Goal: Communication & Community: Answer question/provide support

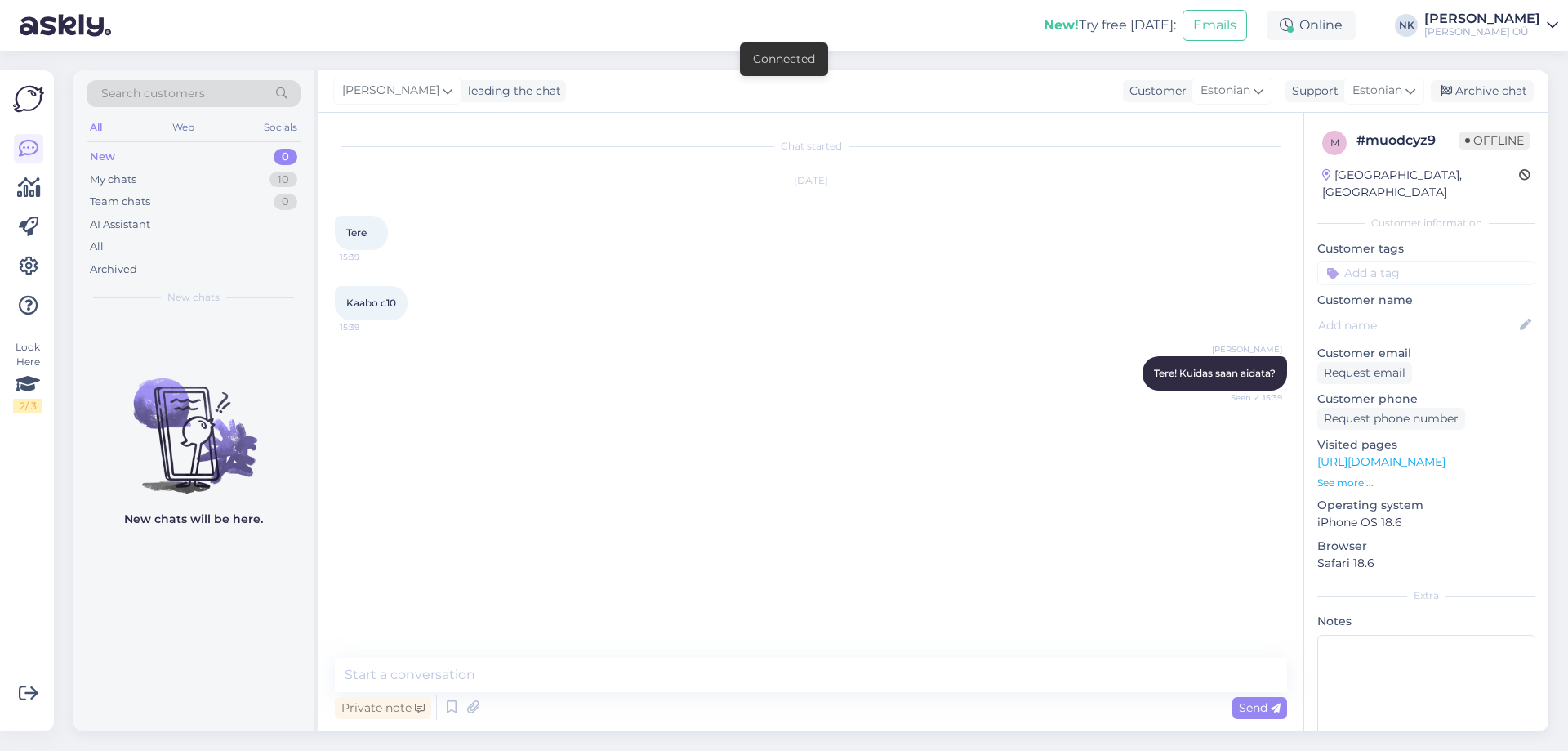
scroll to position [53, 0]
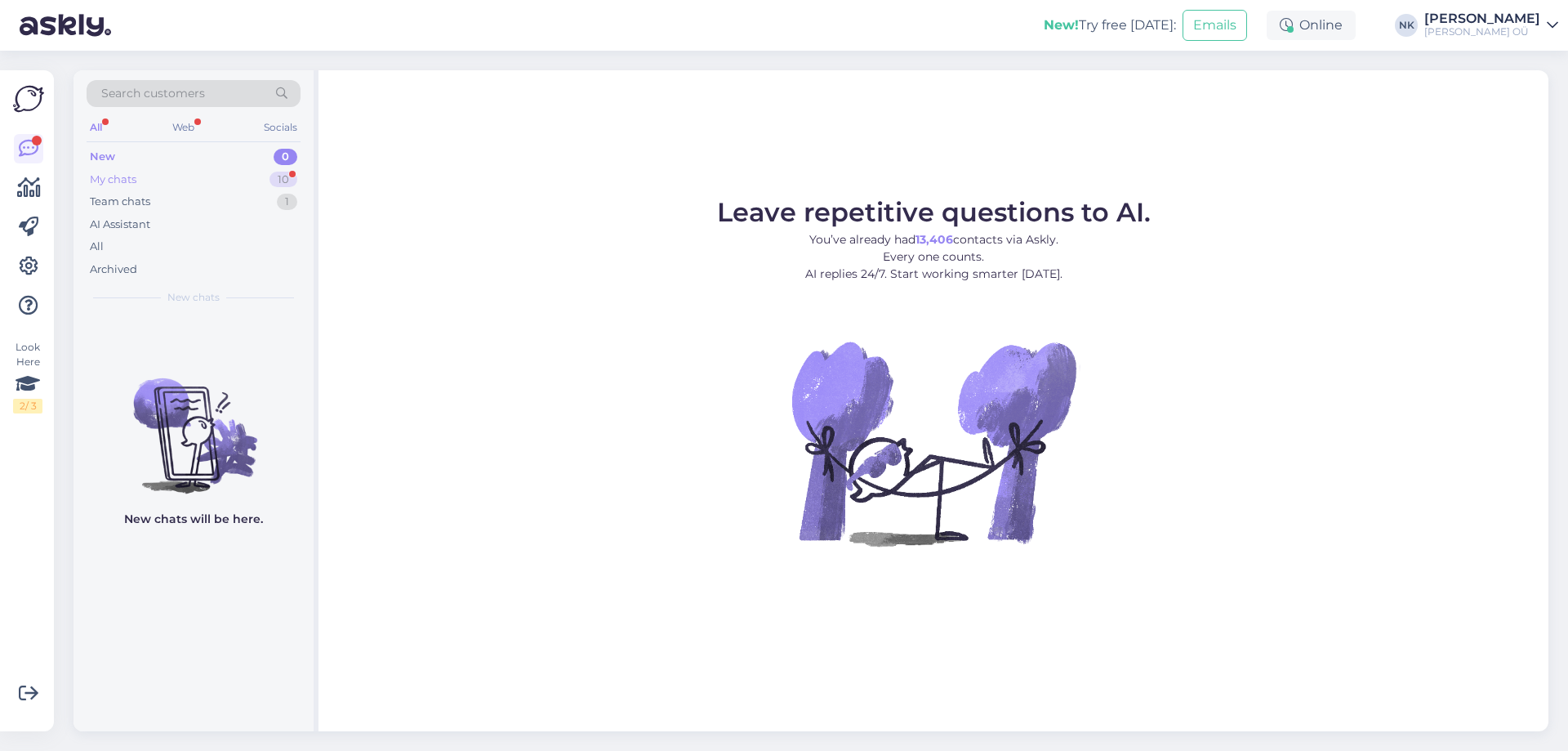
click at [232, 181] on div "My chats 10" at bounding box center [194, 179] width 214 height 22
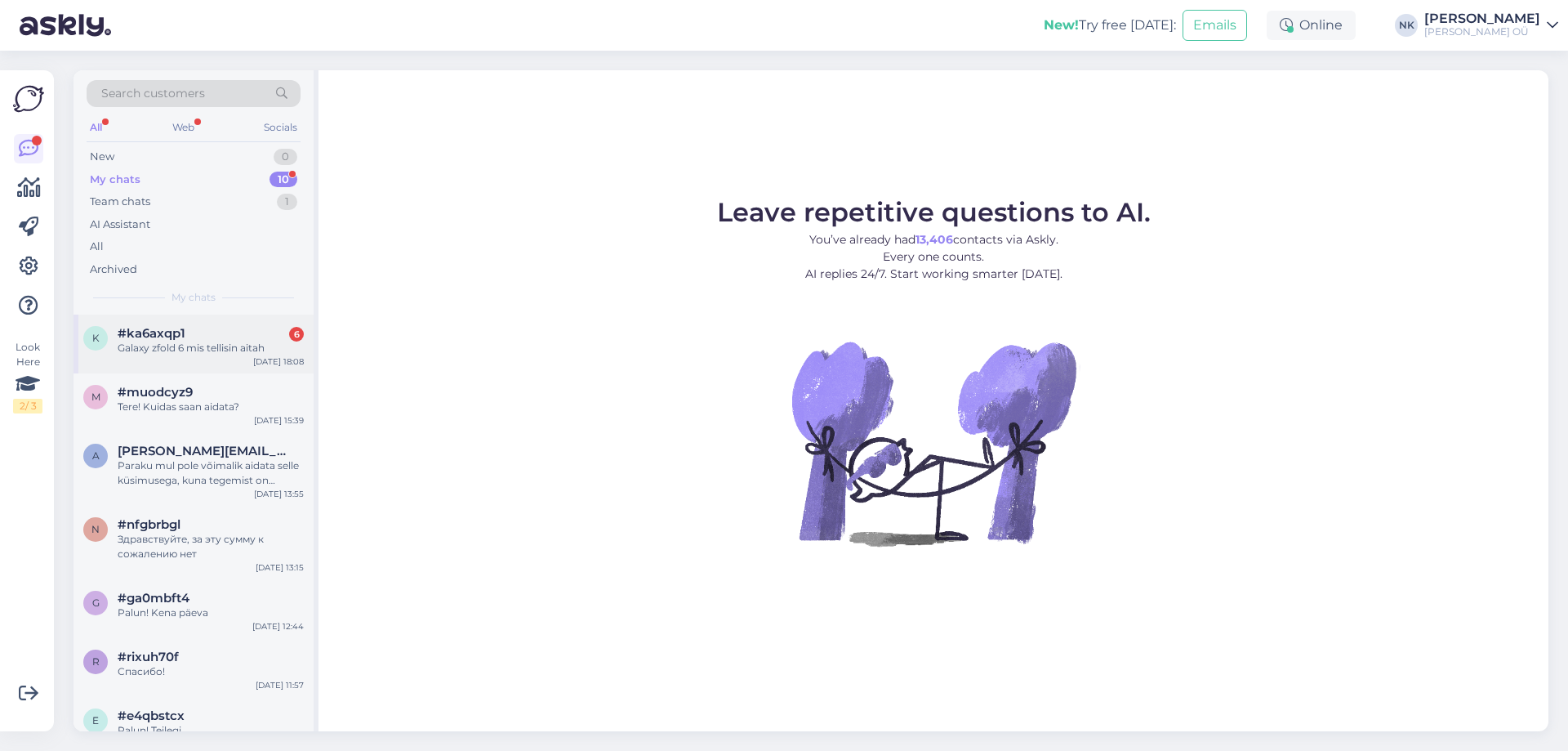
click at [240, 345] on div "Galaxy zfold 6 mis tellisin aitah" at bounding box center [210, 347] width 186 height 15
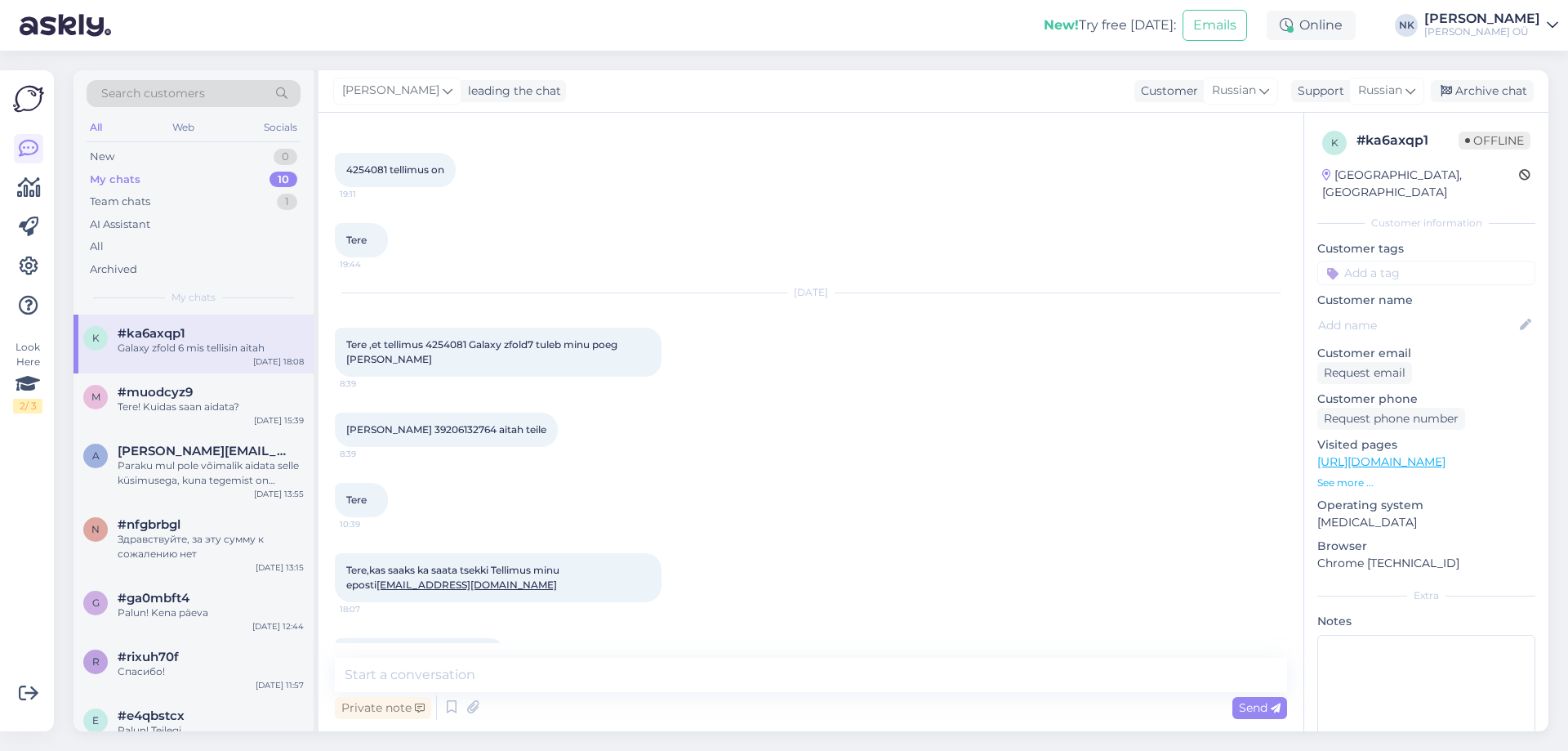
scroll to position [610, 0]
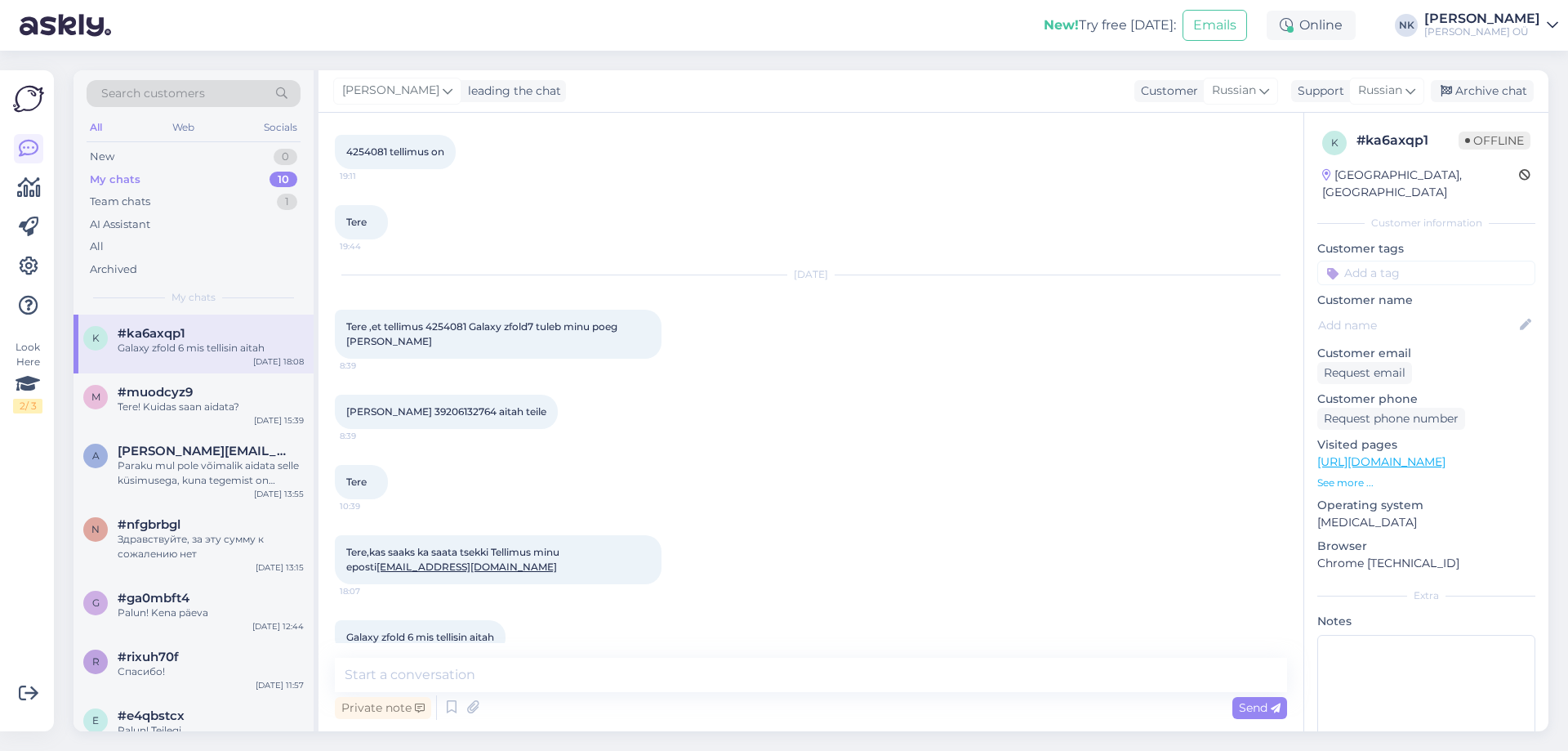
click at [448, 320] on span "Tere ,et tellimus 4254081 Galaxy zfold7 tuleb minu poeg [PERSON_NAME]" at bounding box center [483, 333] width 274 height 27
copy span "4254081"
click at [1480, 86] on div "Archive chat" at bounding box center [1482, 91] width 103 height 22
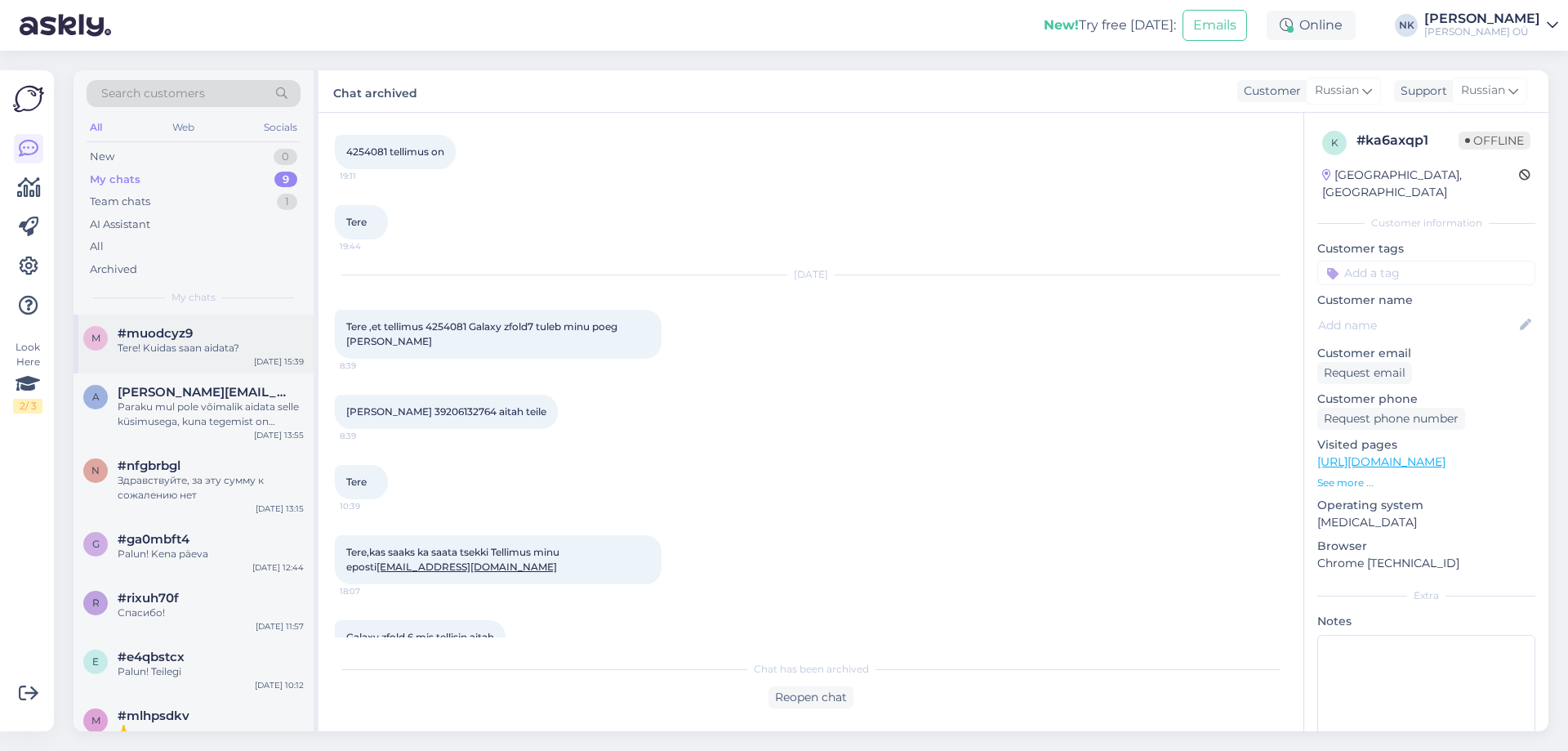
click at [229, 345] on div "Tere! Kuidas saan aidata?" at bounding box center [210, 347] width 186 height 15
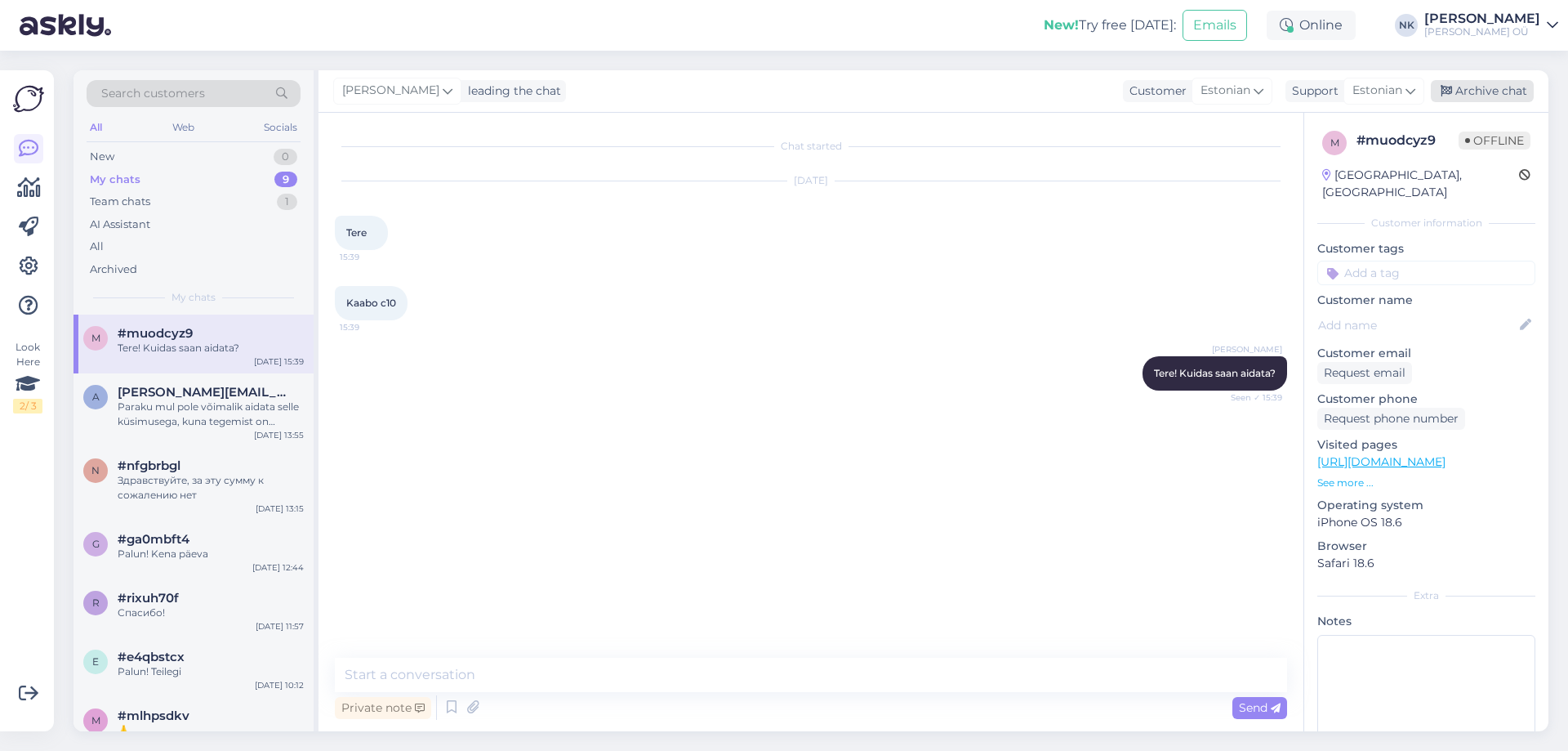
click at [1469, 93] on div "Archive chat" at bounding box center [1482, 91] width 103 height 22
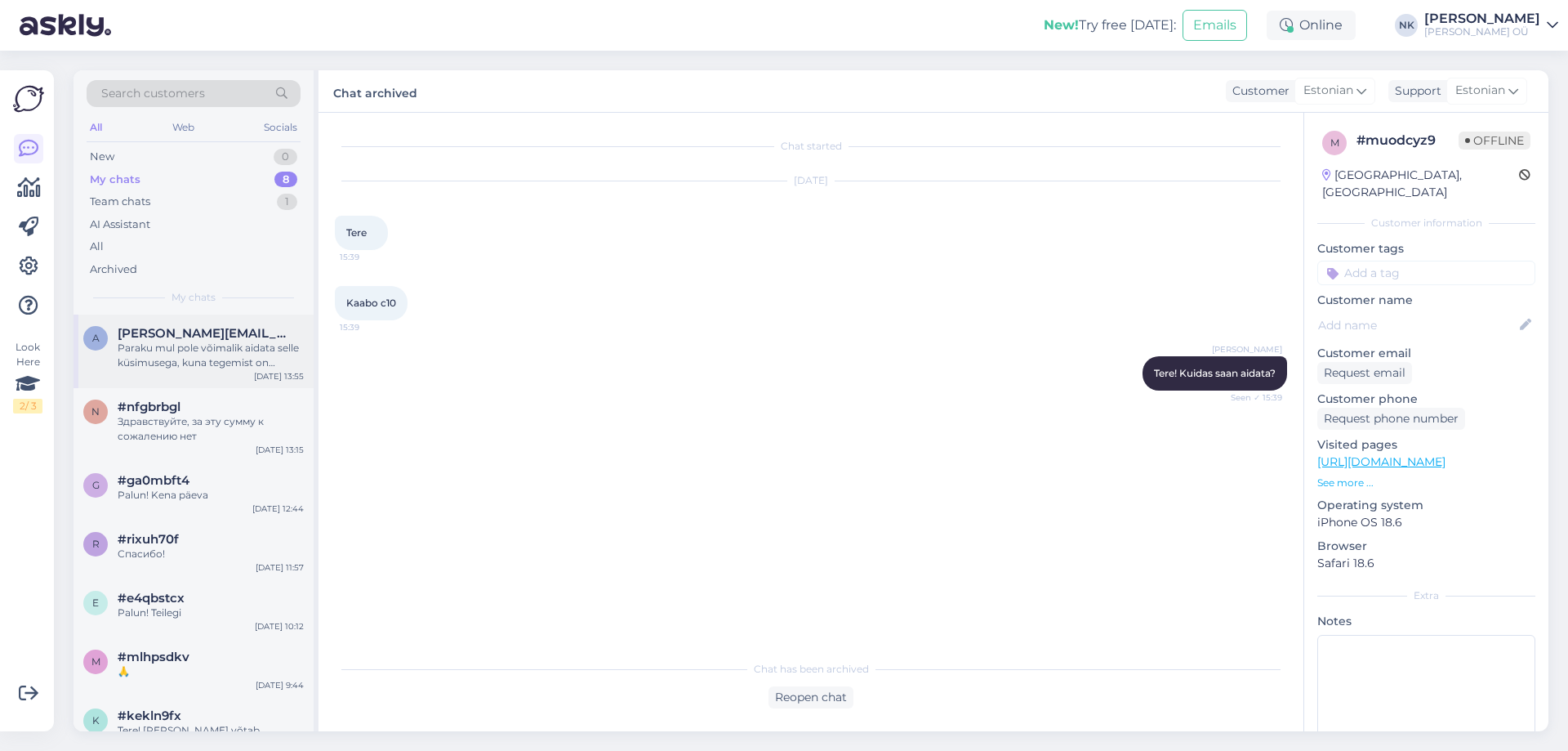
click at [267, 342] on div "Paraku mul pole võimalik aidata selle küsimusega, kuna tegemist on füüsilises p…" at bounding box center [210, 355] width 186 height 29
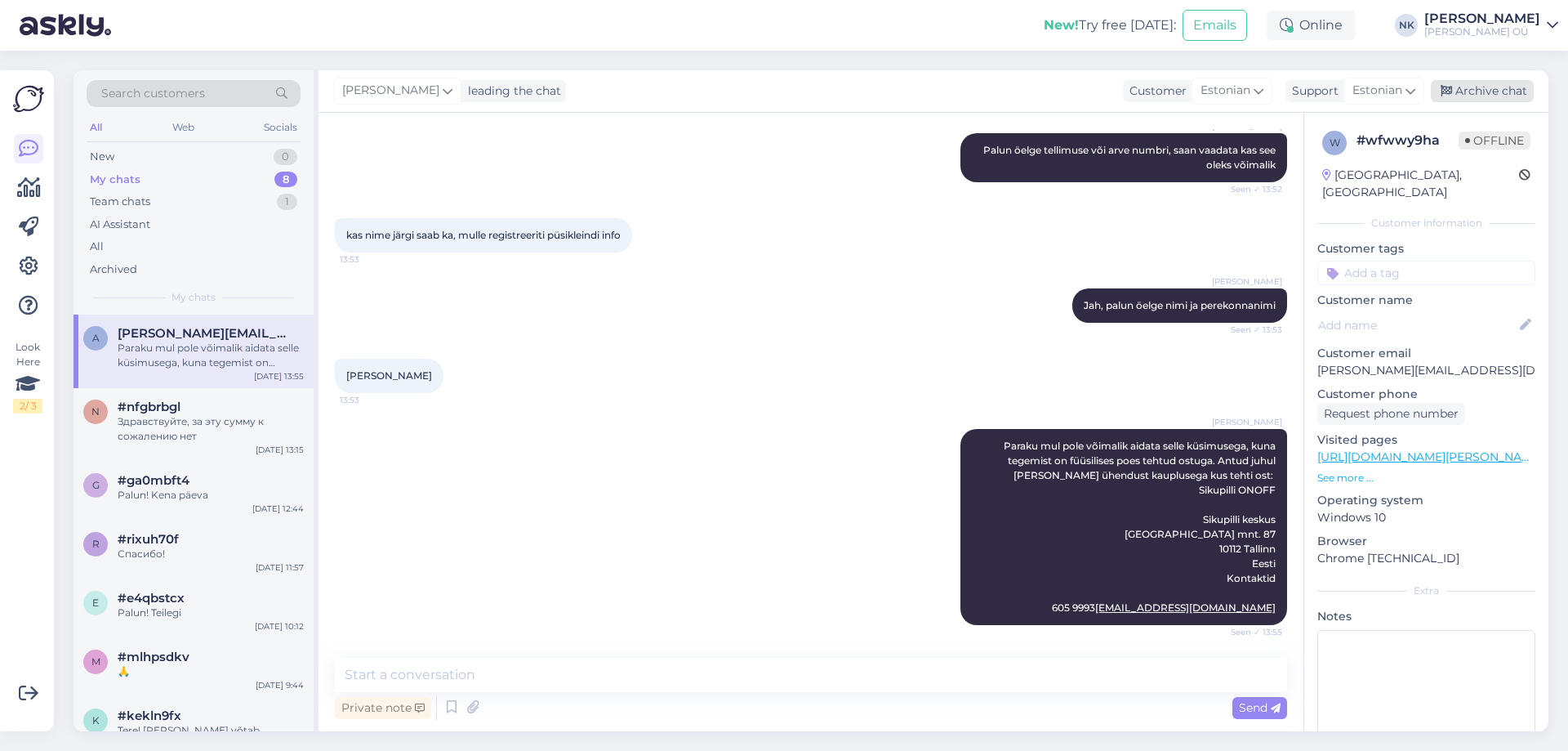
click at [1460, 97] on div "Archive chat" at bounding box center [1482, 91] width 103 height 22
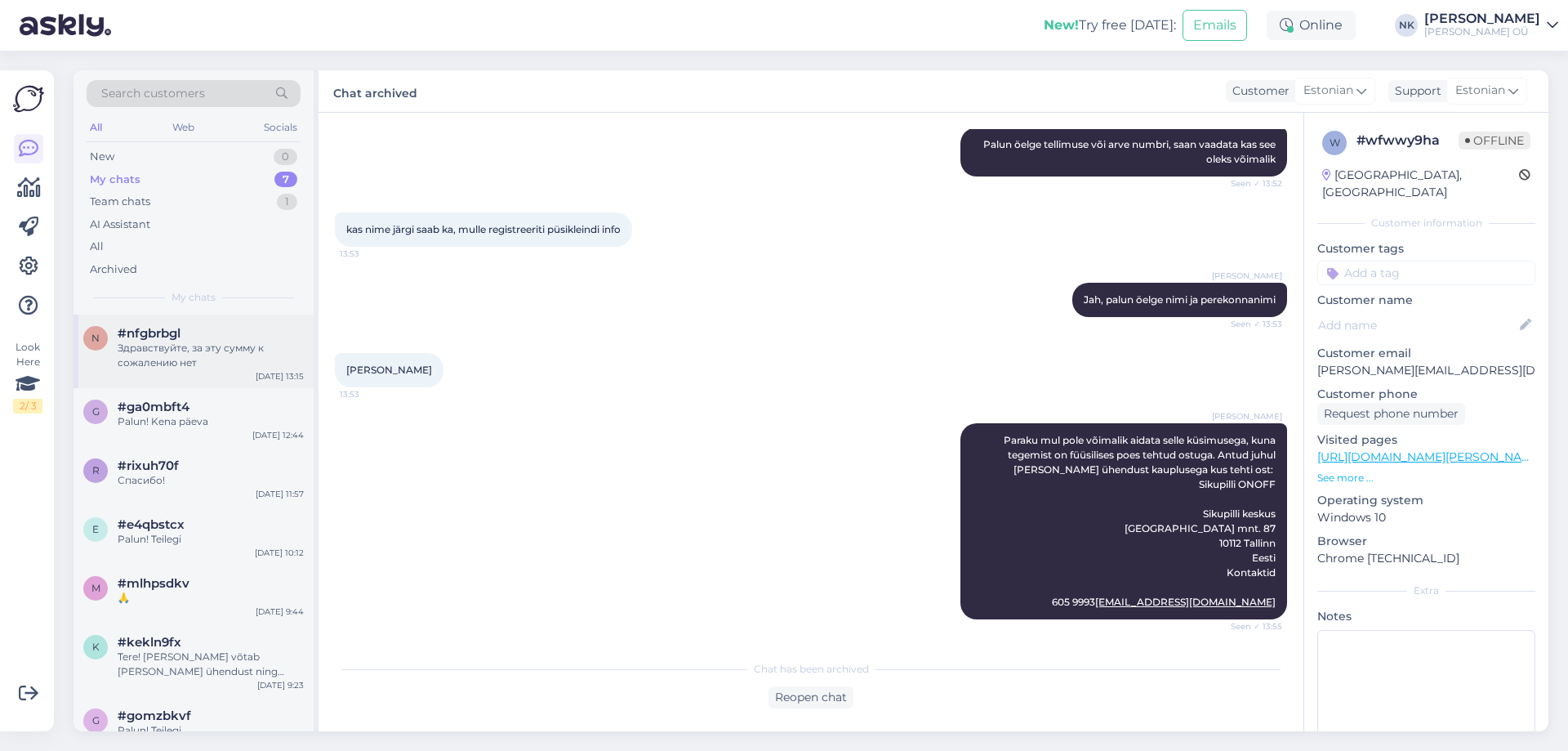
click at [232, 340] on div "Здравствуйте, за эту сумму к сожалению нет" at bounding box center [210, 355] width 186 height 29
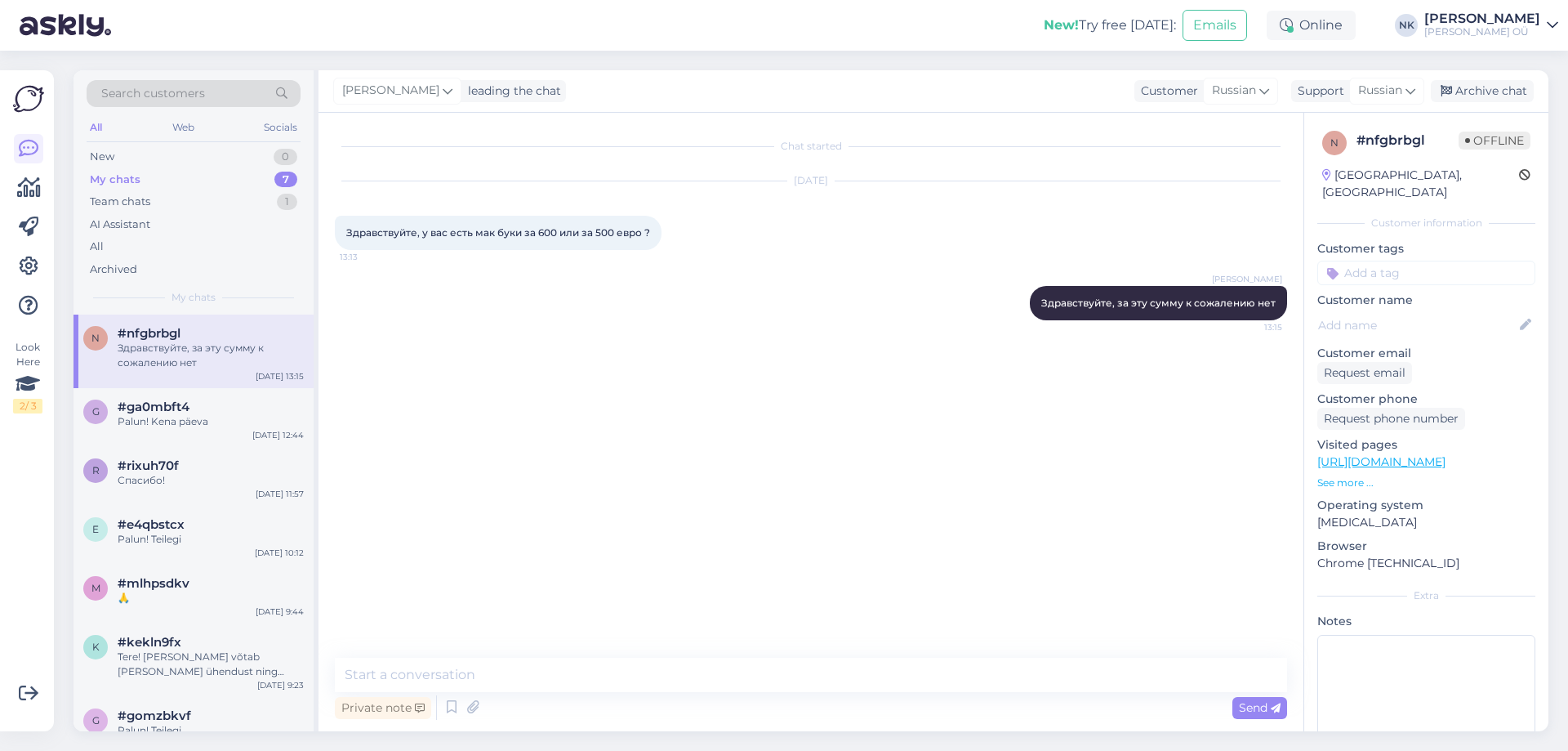
click at [1465, 104] on div "[PERSON_NAME] leading the chat Customer Russian Support Russian Archive chat" at bounding box center [934, 91] width 1230 height 42
click at [1470, 96] on div "Archive chat" at bounding box center [1482, 91] width 103 height 22
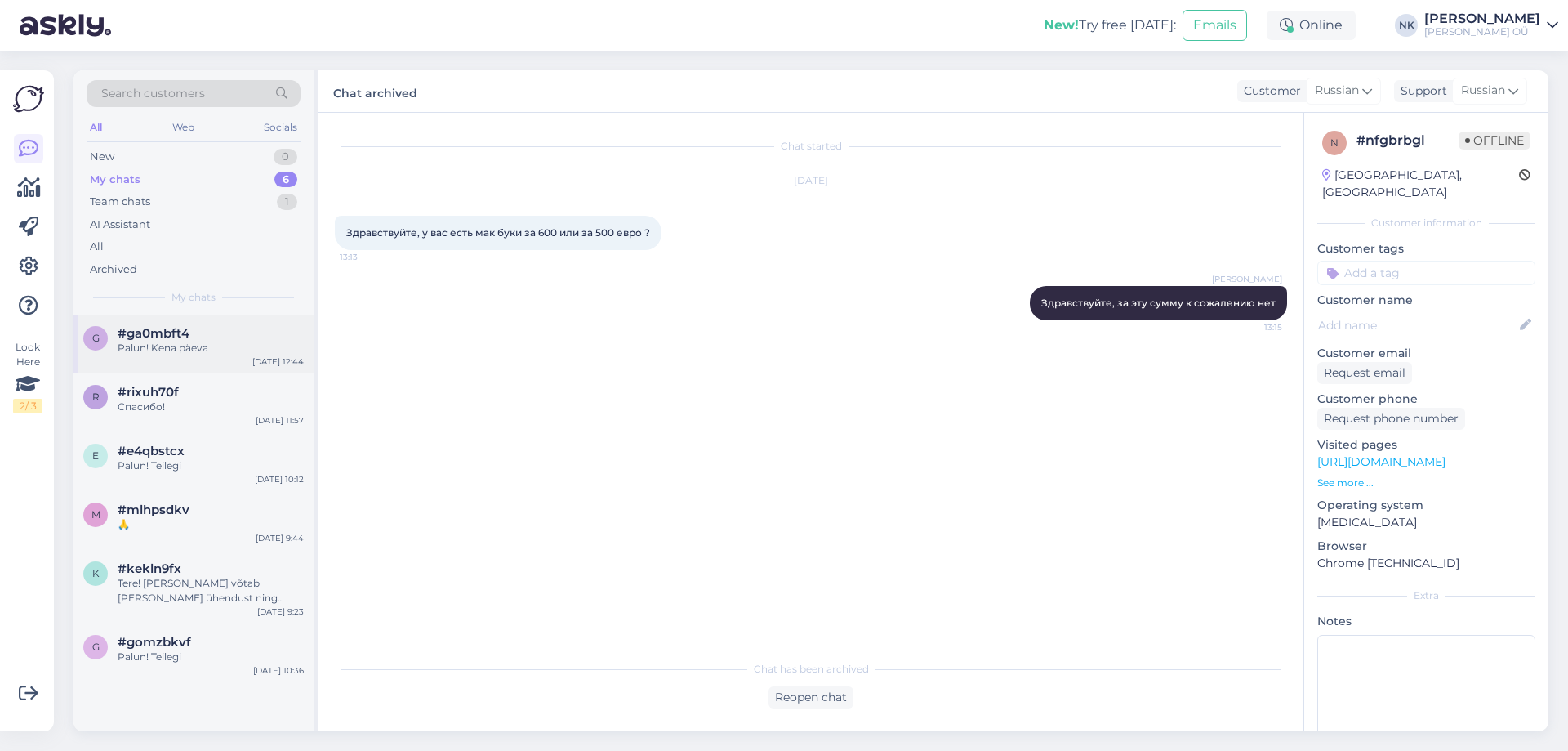
click at [289, 341] on div "Palun! Kena päeva" at bounding box center [210, 347] width 186 height 15
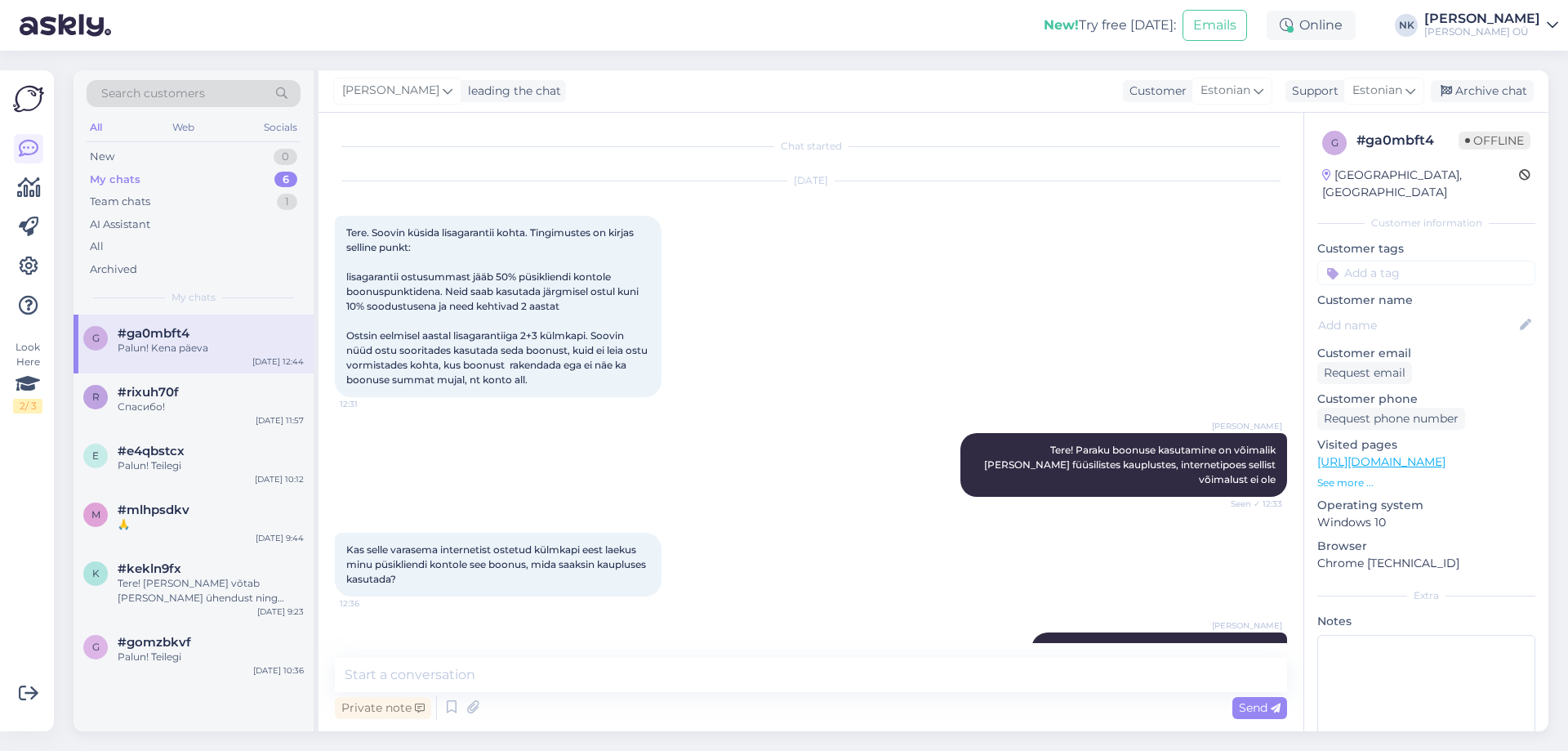
scroll to position [537, 0]
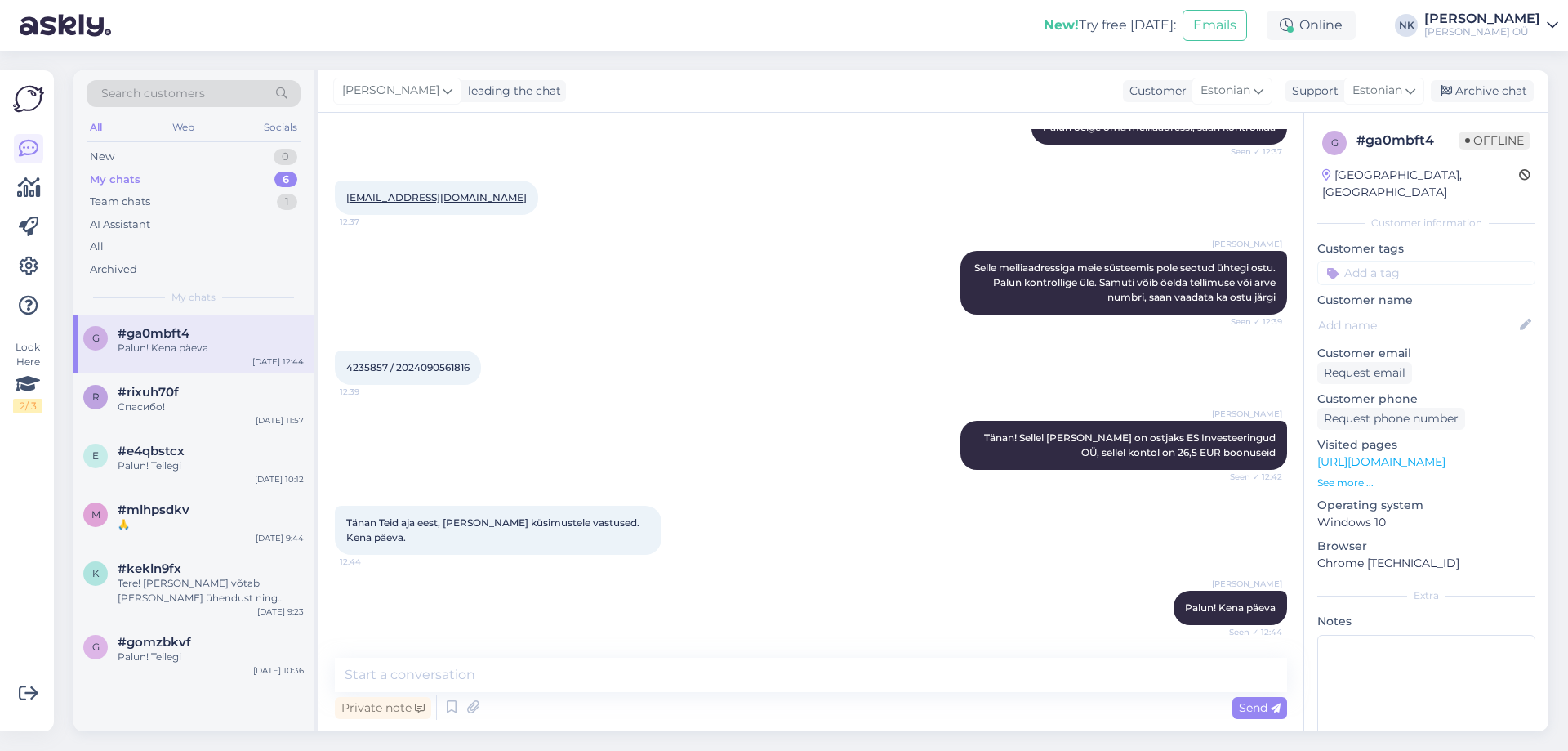
click at [1463, 72] on div "[PERSON_NAME] leading the chat Customer Estonian Support Estonian Archive chat" at bounding box center [934, 91] width 1230 height 42
click at [1470, 92] on div "Archive chat" at bounding box center [1482, 91] width 103 height 22
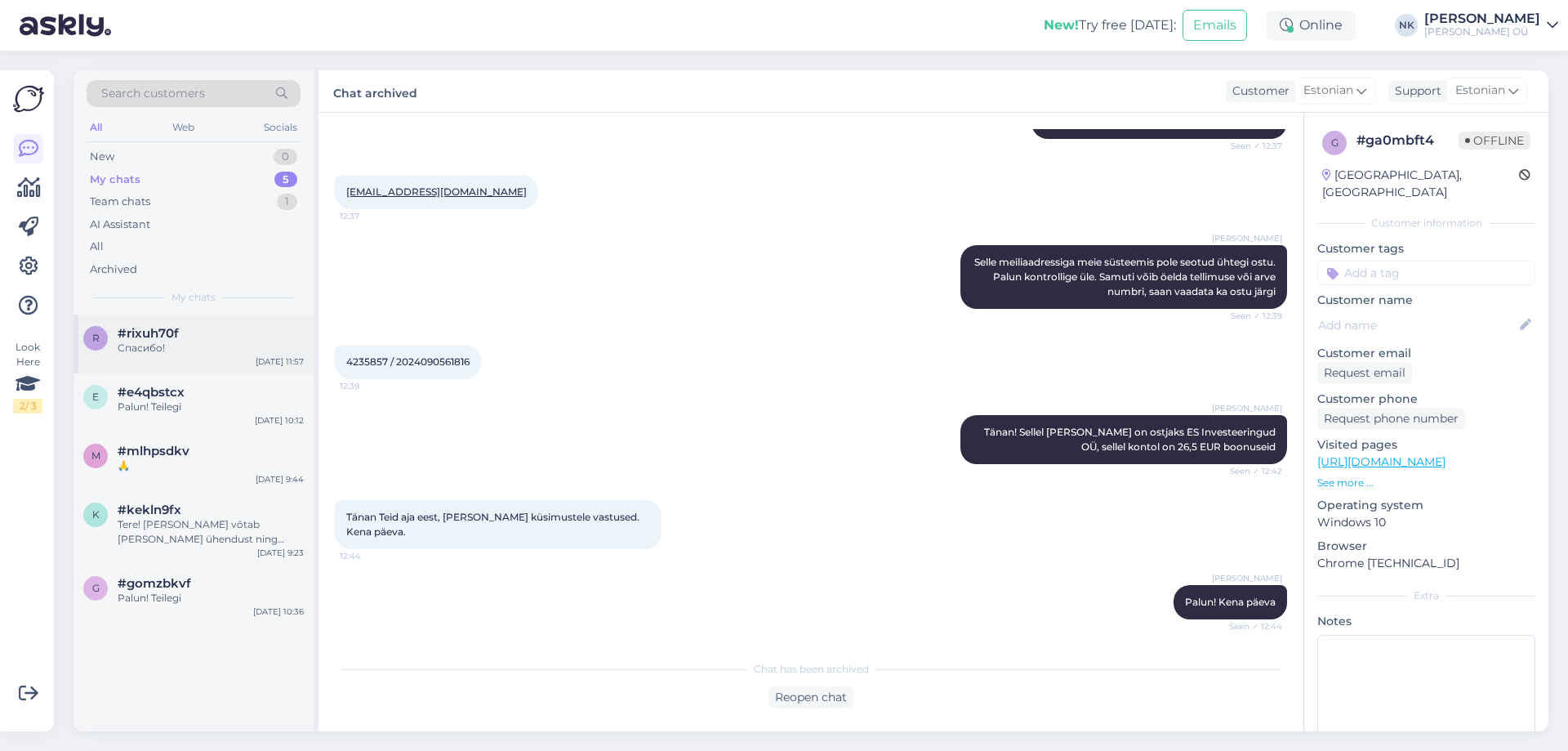
click at [161, 350] on div "Спасибо!" at bounding box center [210, 347] width 186 height 15
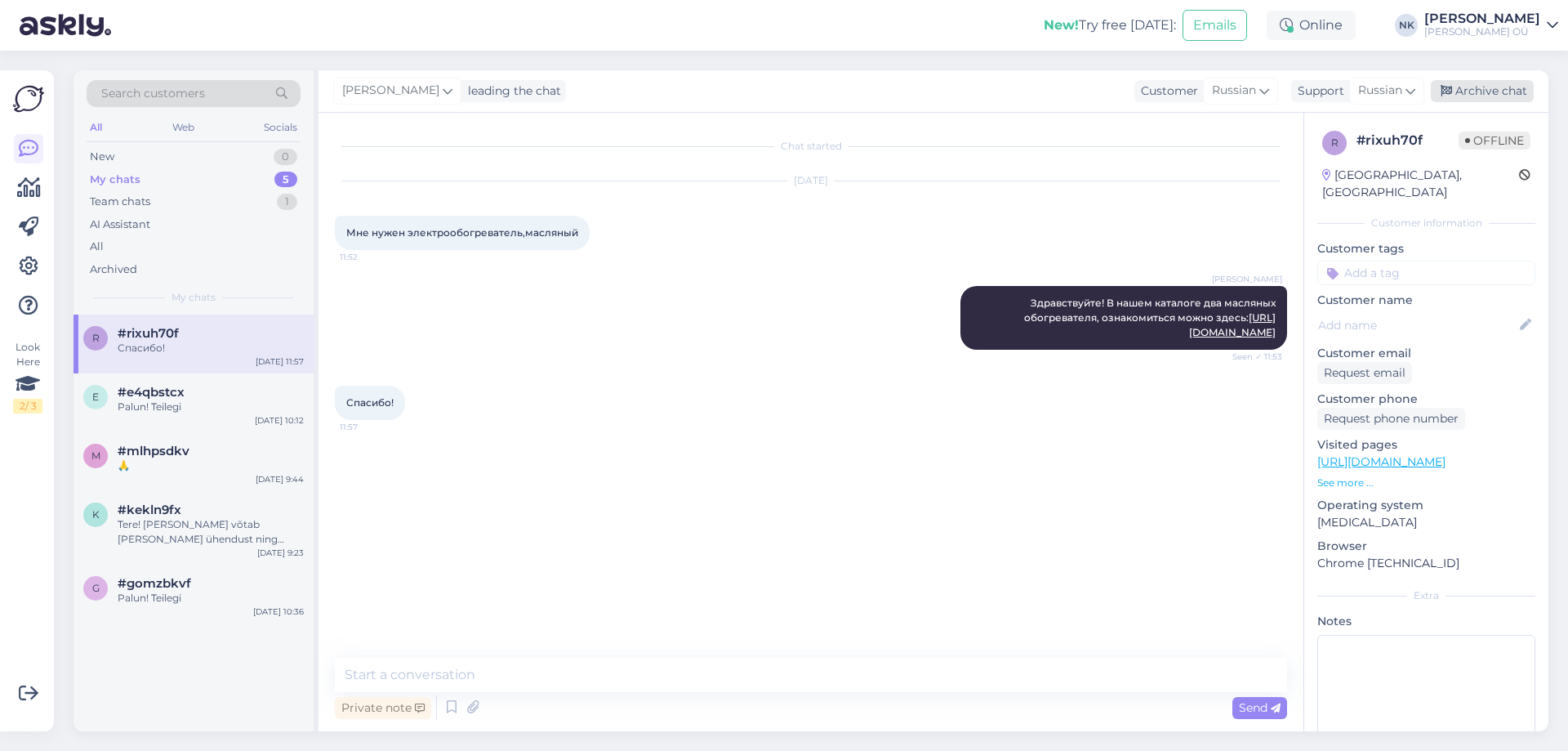
click at [1496, 93] on div "Archive chat" at bounding box center [1482, 91] width 103 height 22
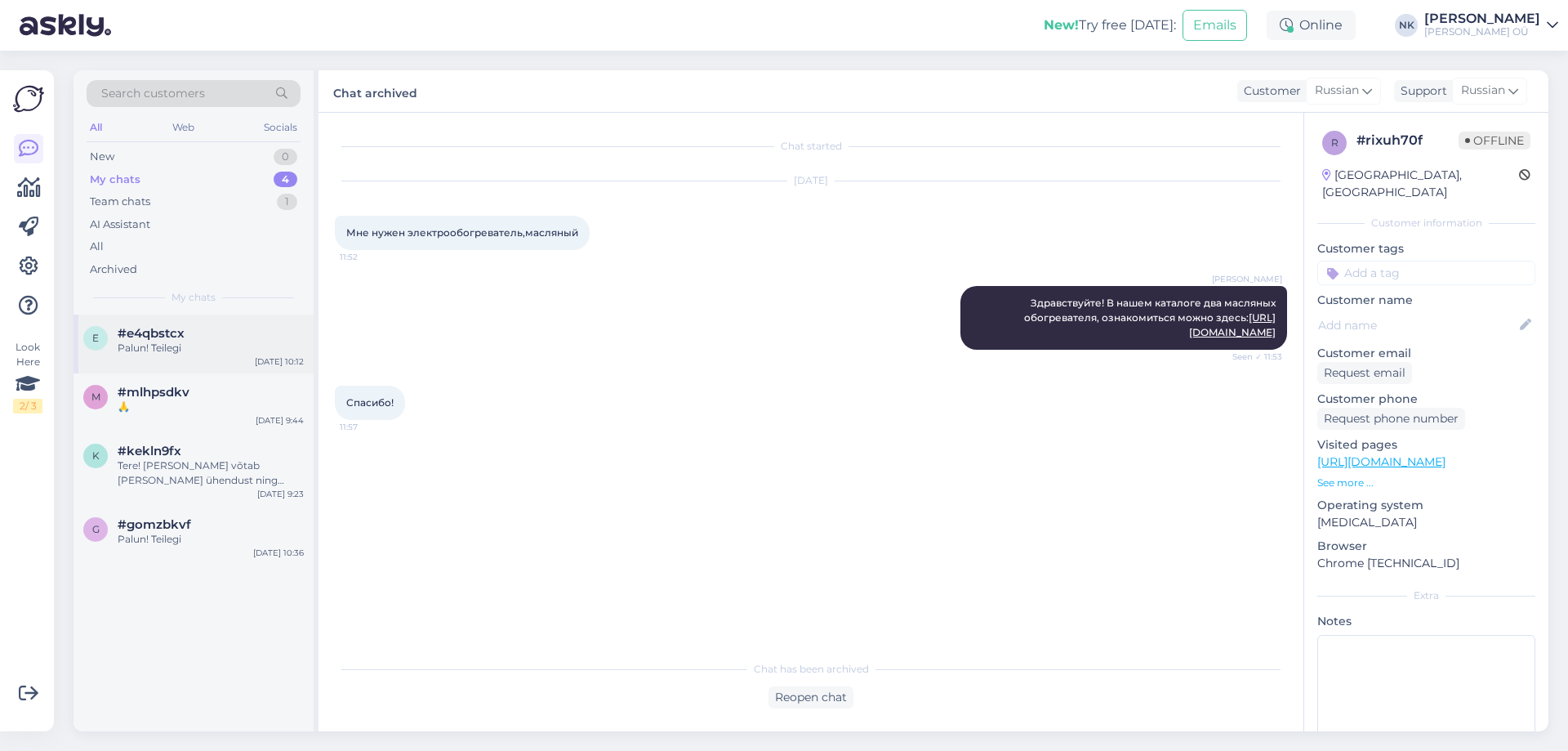
click at [241, 318] on div "e #e4qbstcx Palun! Teilegi [DATE] 10:12" at bounding box center [194, 344] width 240 height 59
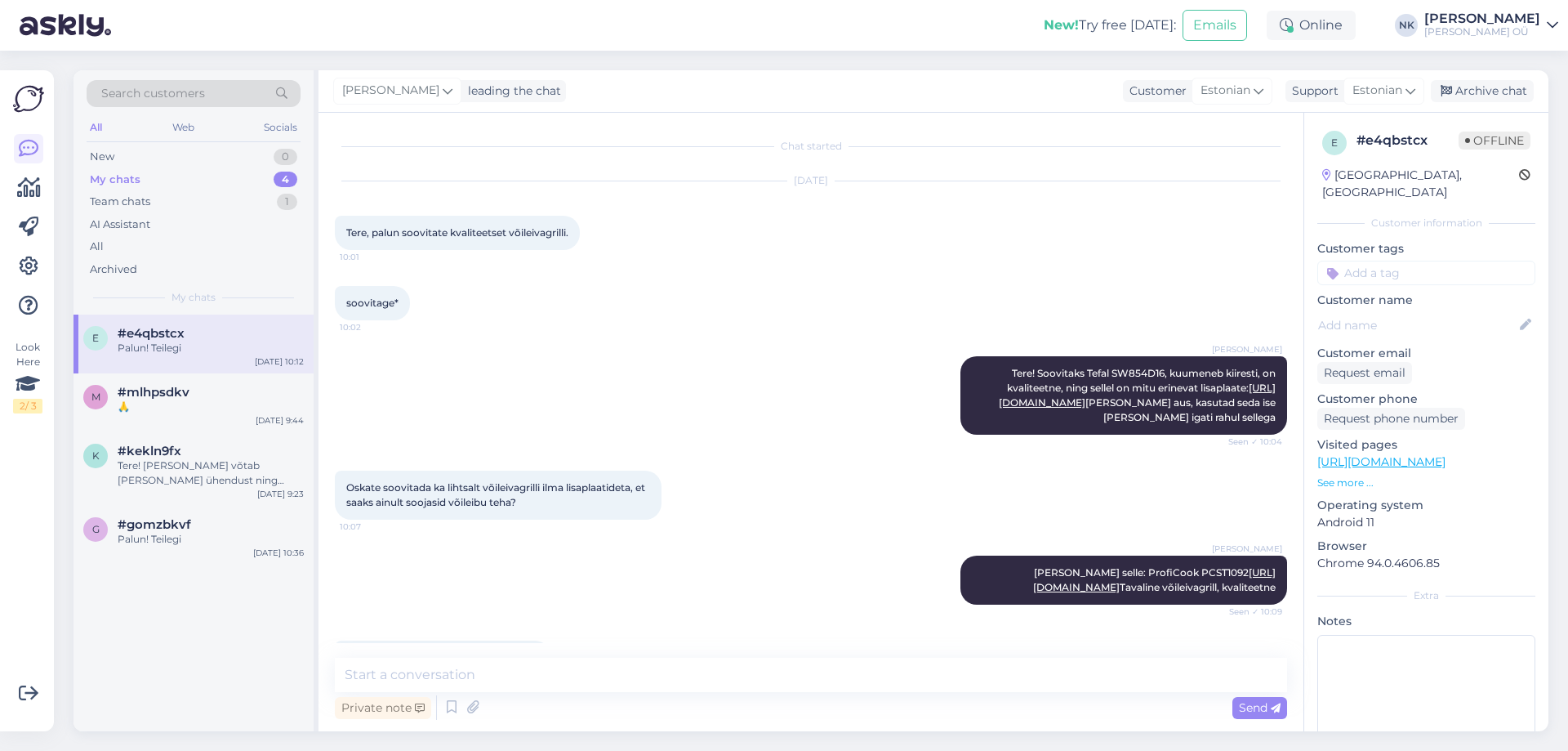
scroll to position [194, 0]
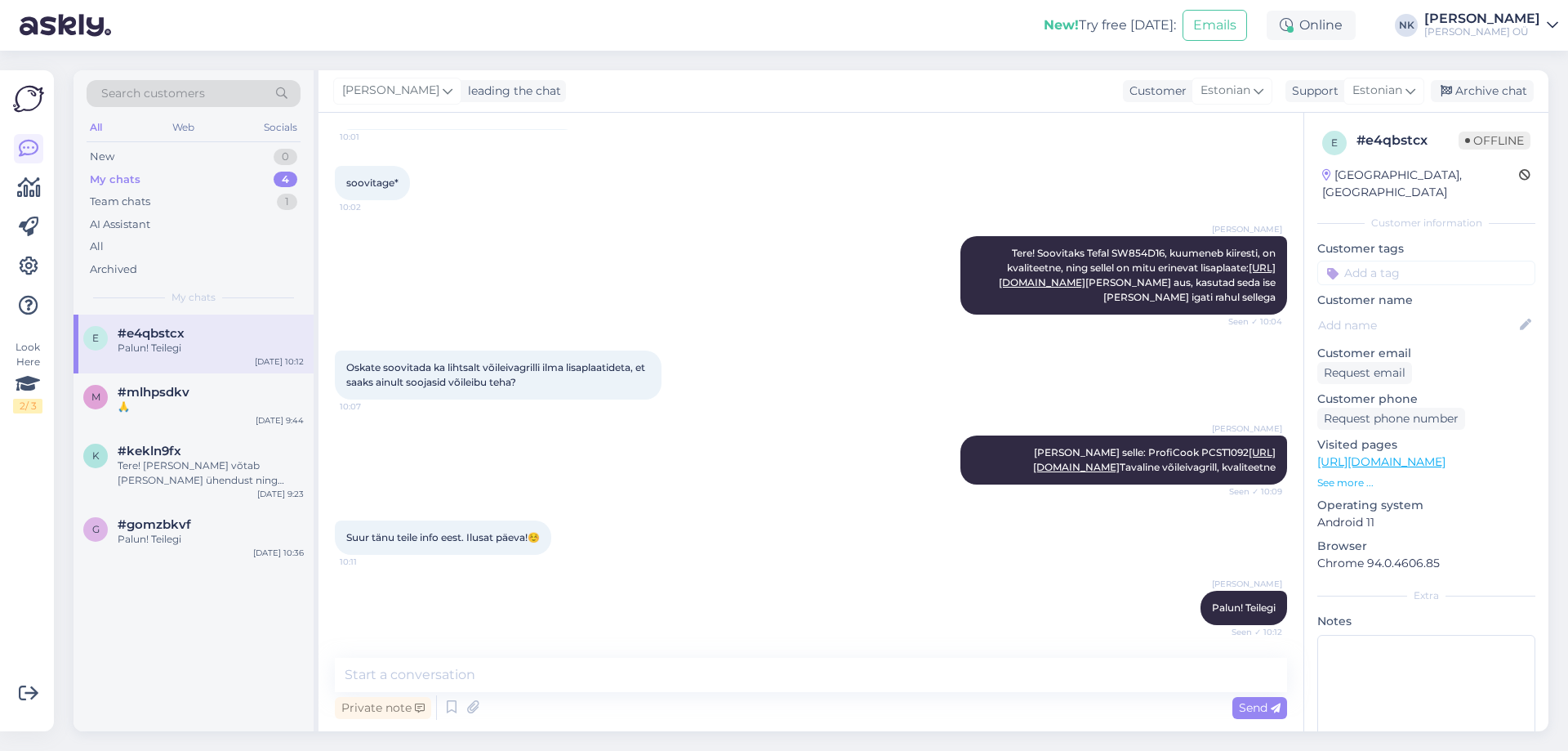
click at [1497, 75] on div "[PERSON_NAME] leading the chat Customer Estonian Support Estonian Archive chat" at bounding box center [934, 91] width 1230 height 42
click at [1497, 83] on div "Archive chat" at bounding box center [1482, 91] width 103 height 22
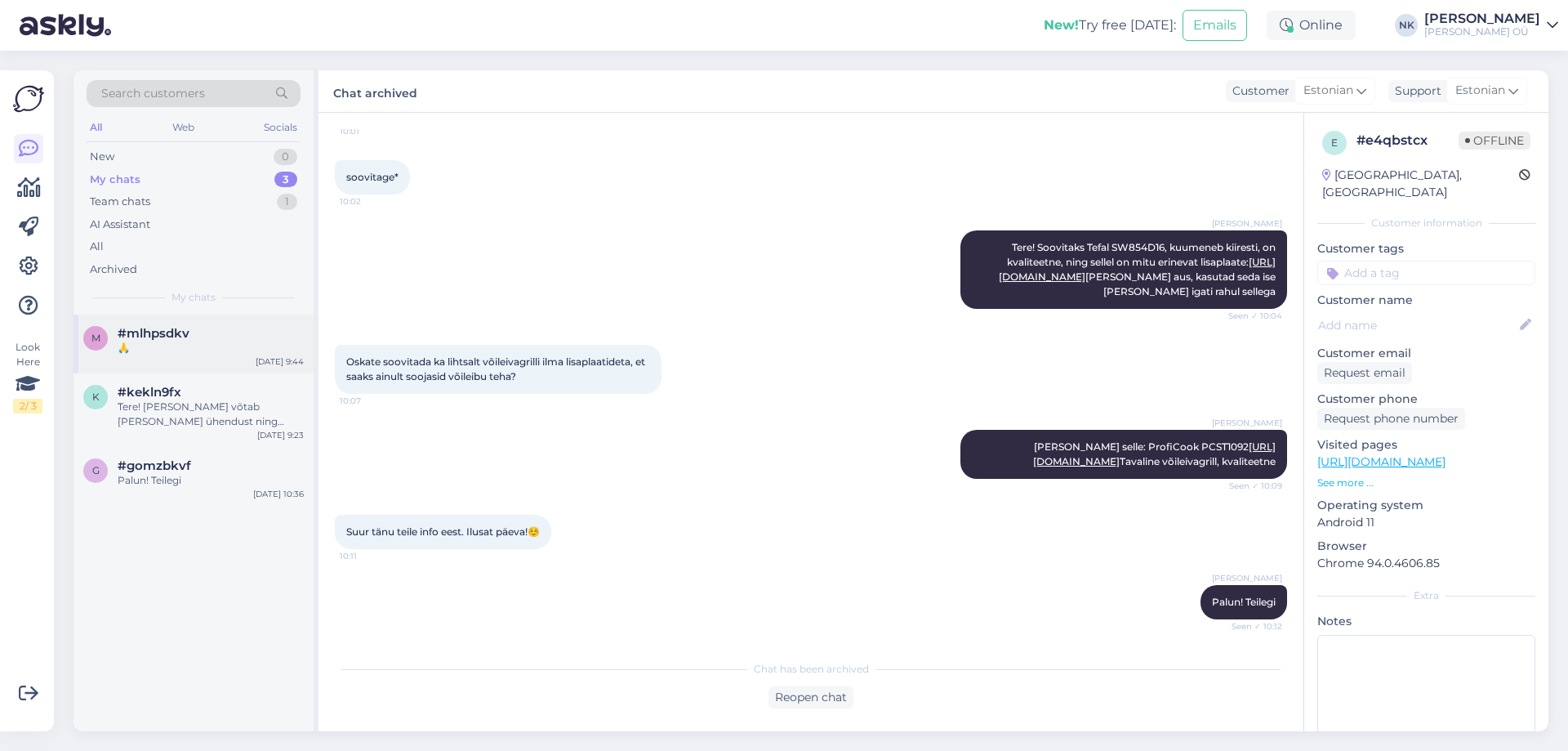
click at [152, 323] on div "m #mlhpsdkv 🙏 [DATE] 9:44" at bounding box center [194, 344] width 240 height 59
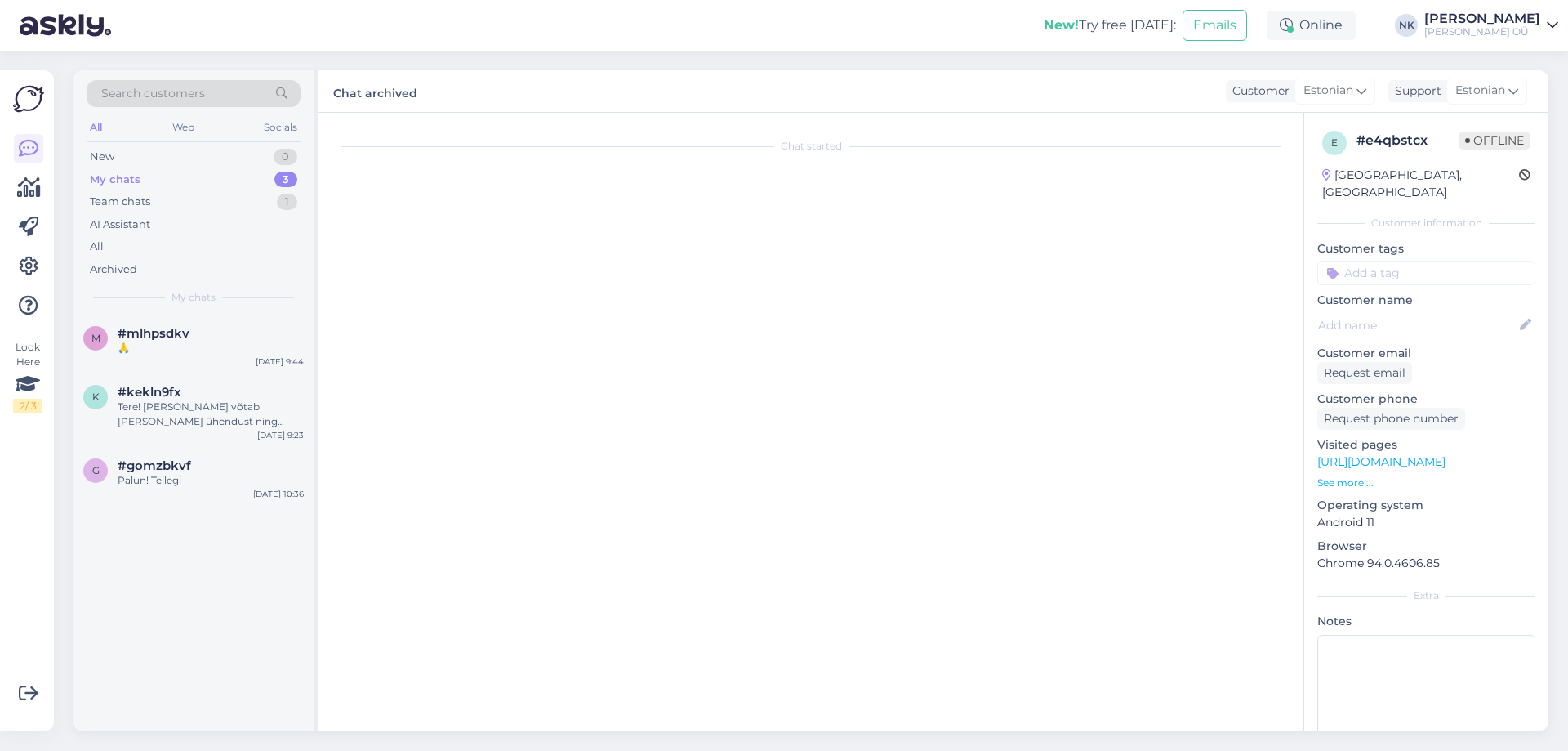
scroll to position [106, 0]
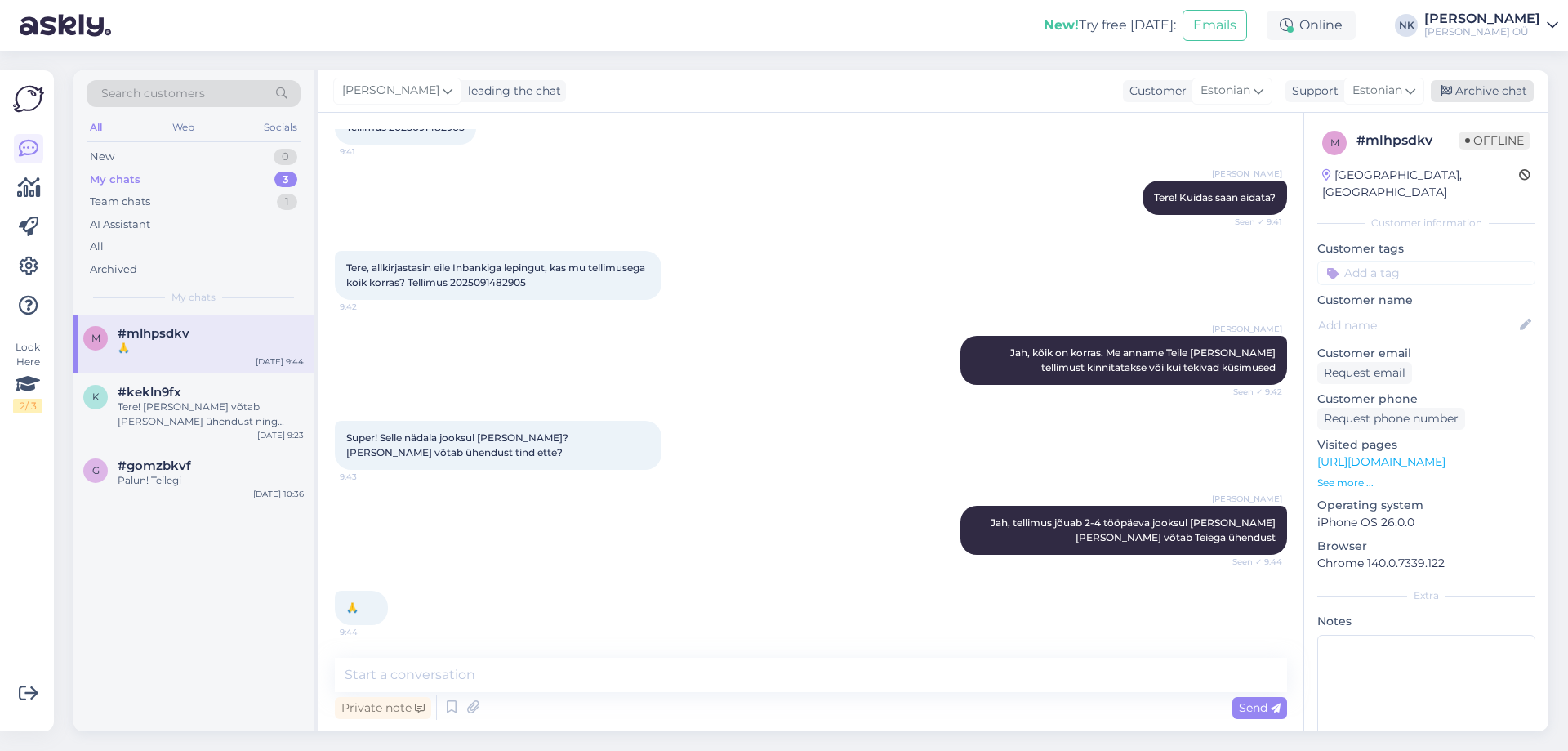
click at [1496, 87] on div "Archive chat" at bounding box center [1482, 91] width 103 height 22
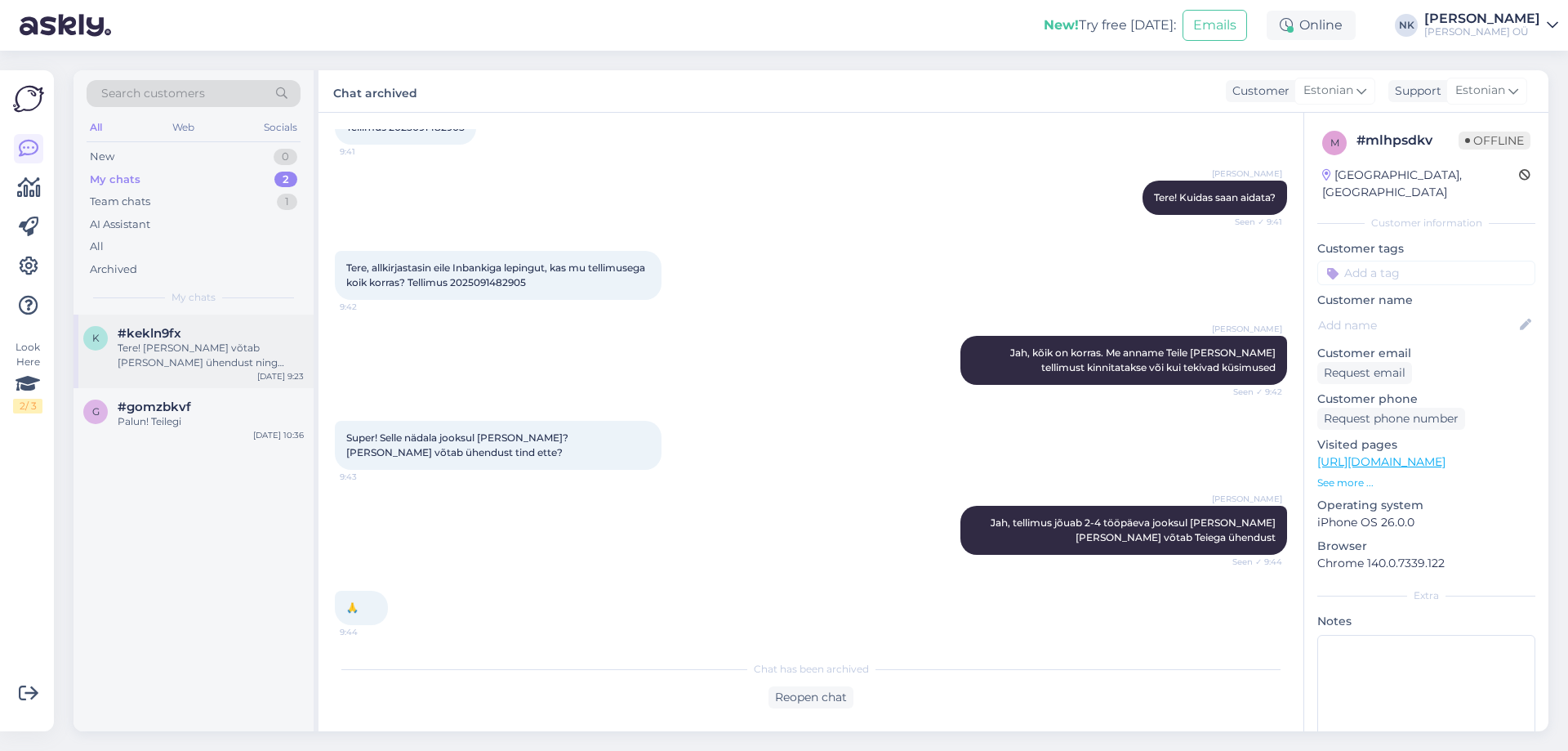
click at [245, 352] on div "Tere! [PERSON_NAME] võtab [PERSON_NAME] ühendust ning saate kooskõlastada temag…" at bounding box center [210, 355] width 186 height 29
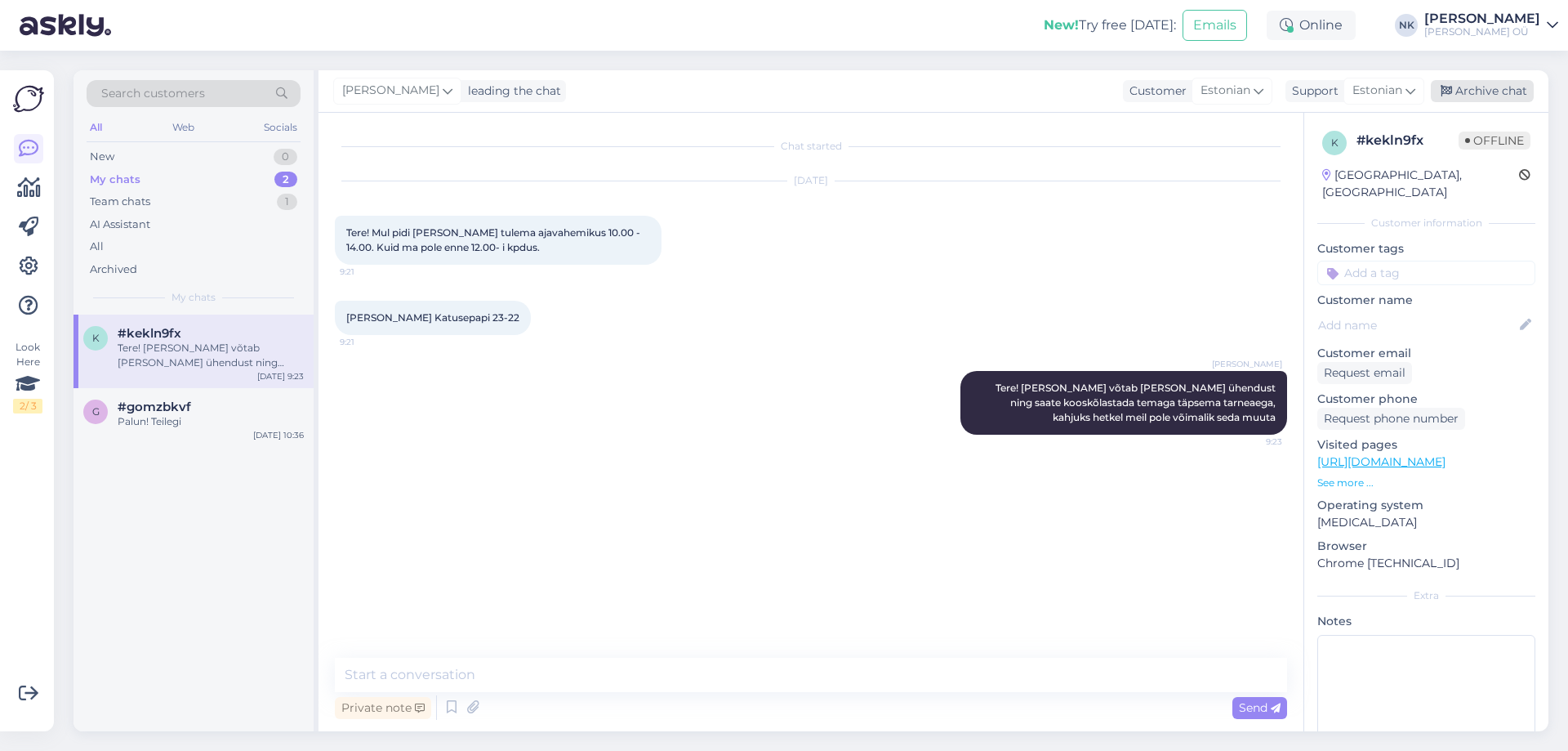
click at [1501, 97] on div "Archive chat" at bounding box center [1482, 91] width 103 height 22
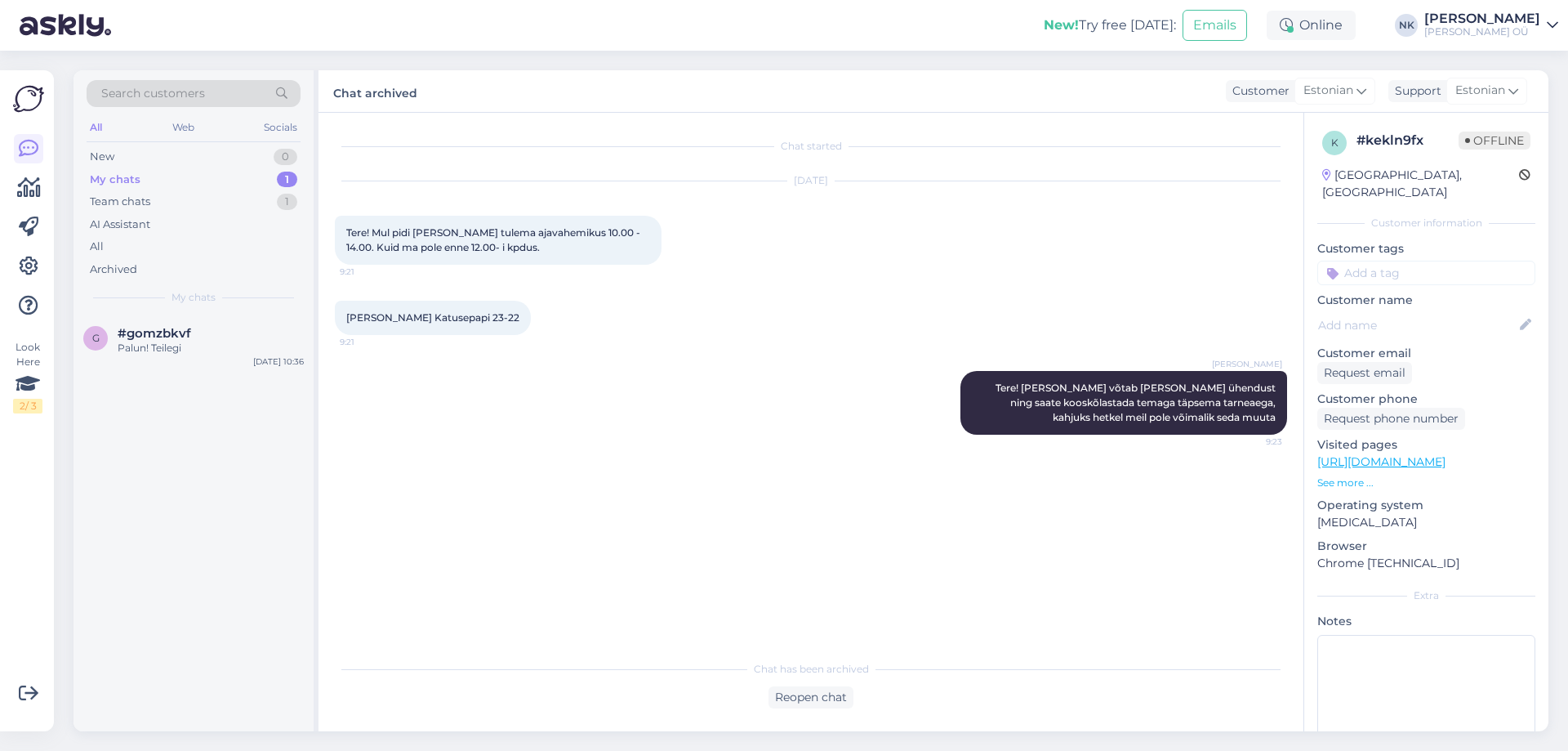
click at [271, 325] on div "g #gomzbkvf Palun! Teilegi [DATE] 10:36" at bounding box center [194, 344] width 240 height 59
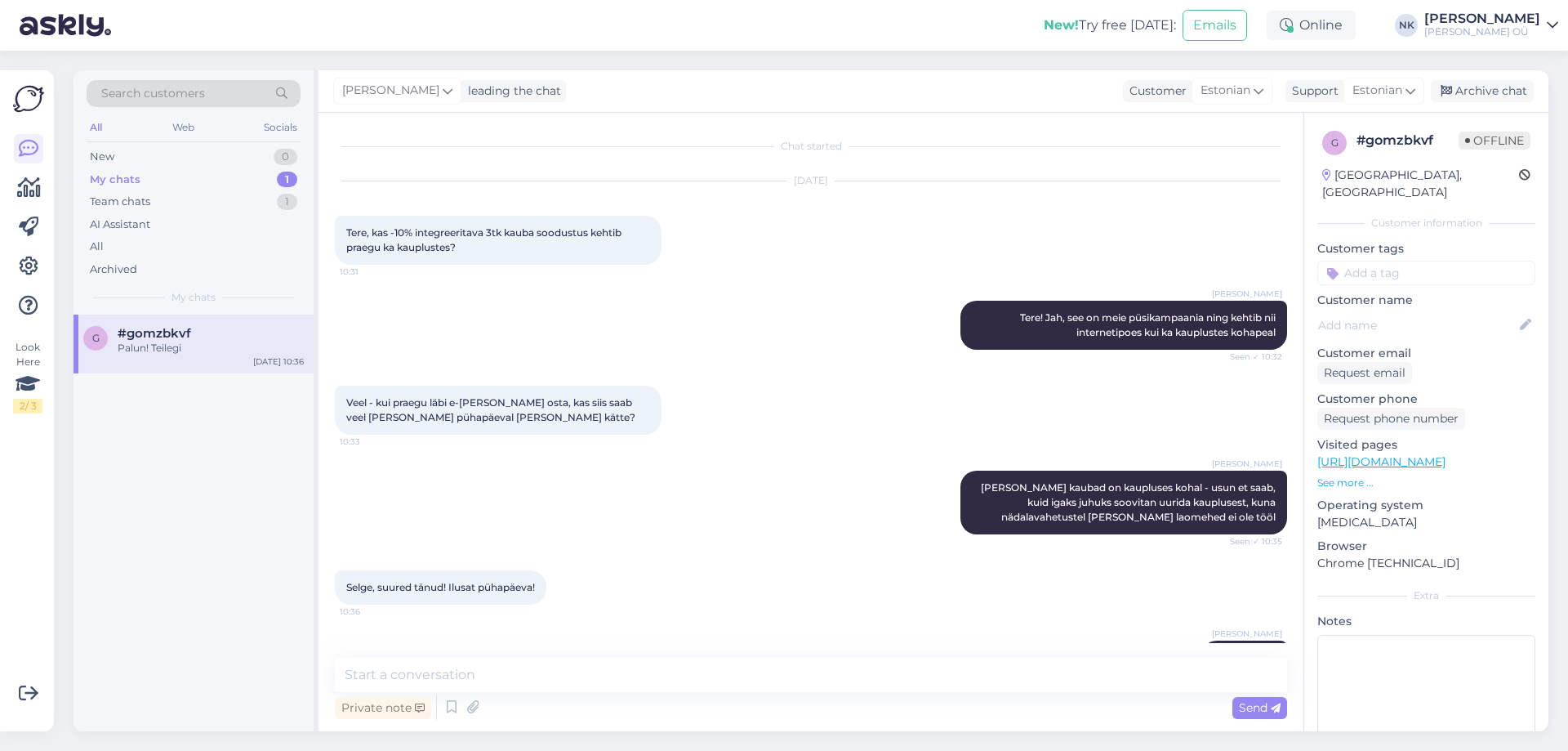
scroll to position [50, 0]
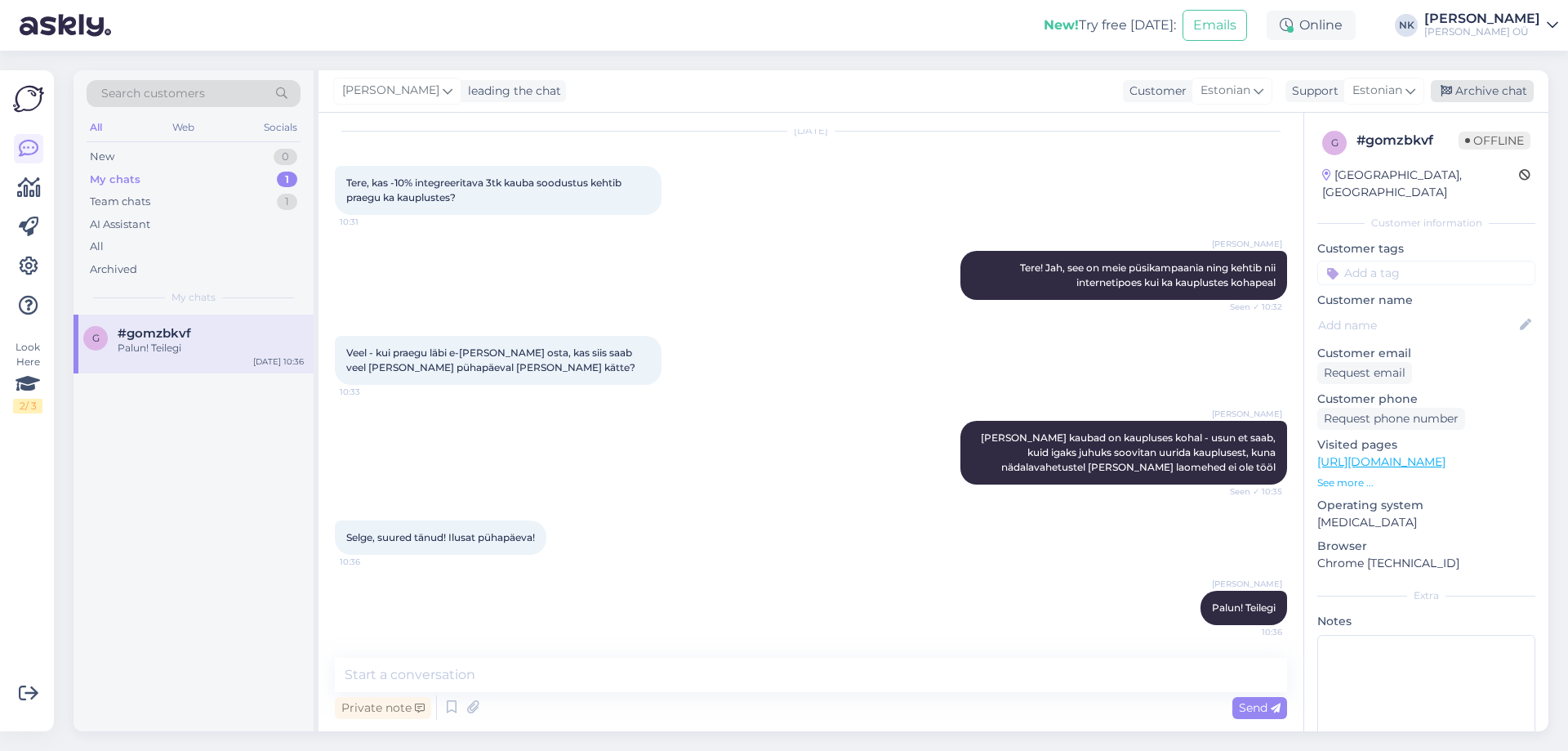
click at [1483, 97] on div "Archive chat" at bounding box center [1482, 91] width 103 height 22
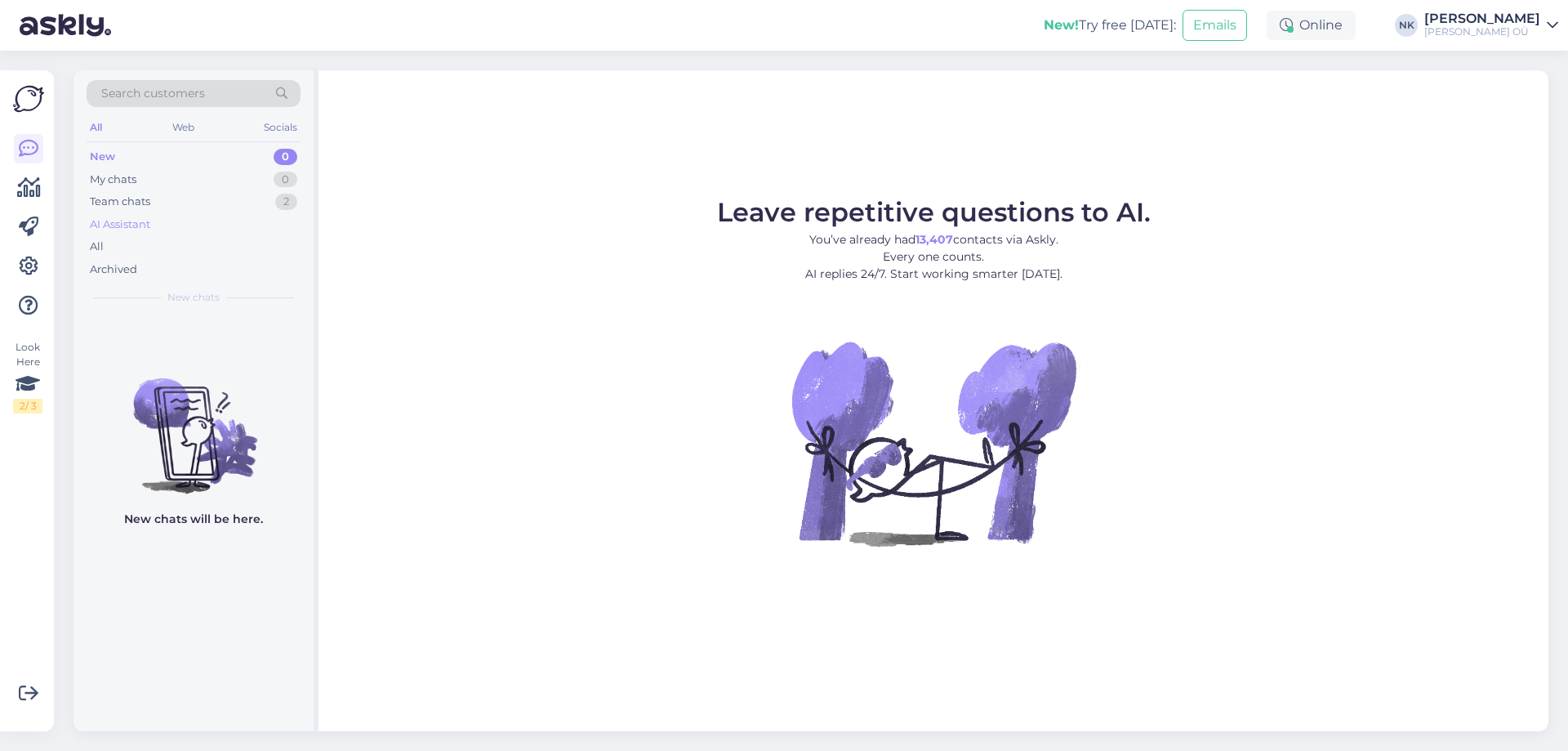
click at [202, 220] on div "AI Assistant" at bounding box center [194, 224] width 214 height 22
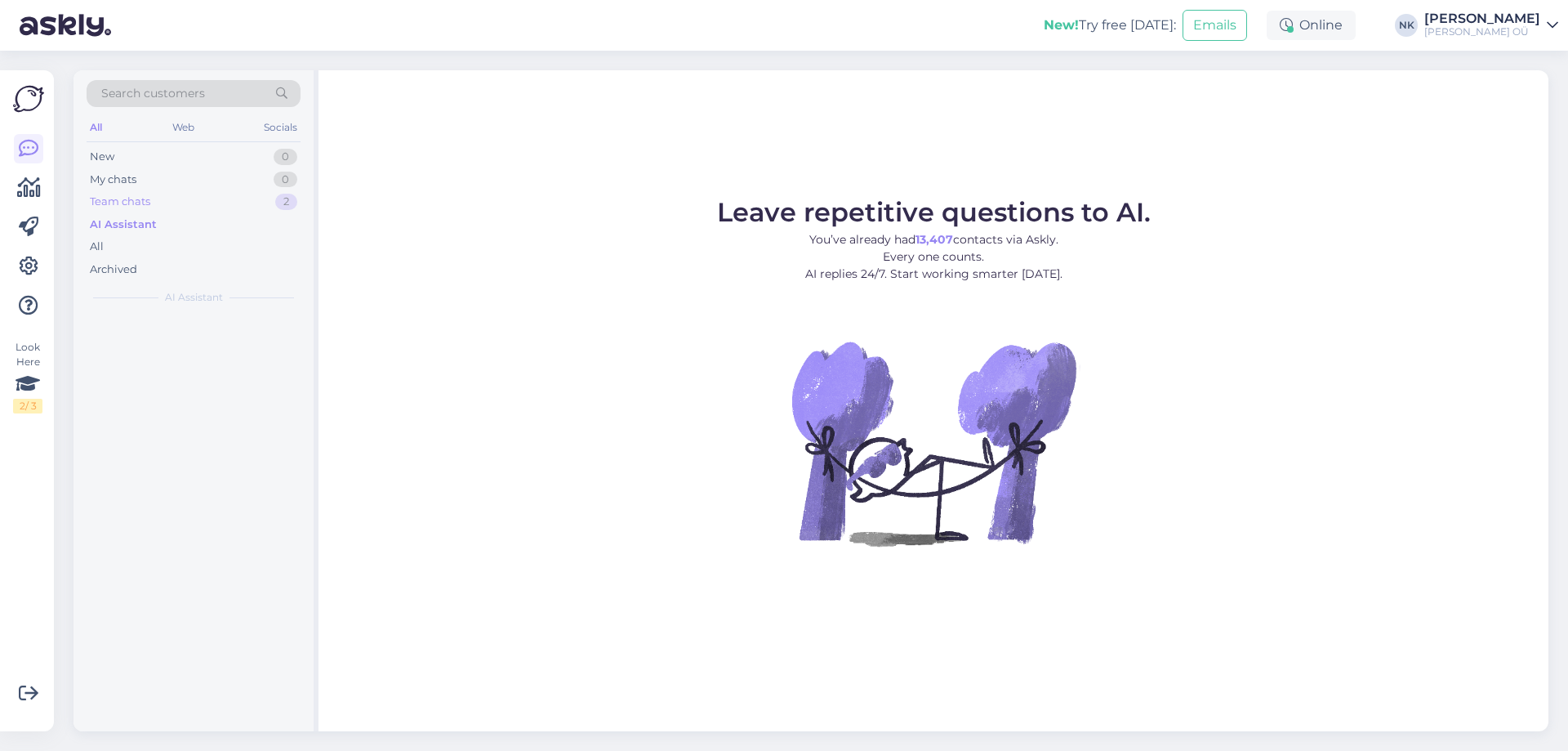
click at [202, 207] on div "Team chats 2" at bounding box center [194, 201] width 214 height 22
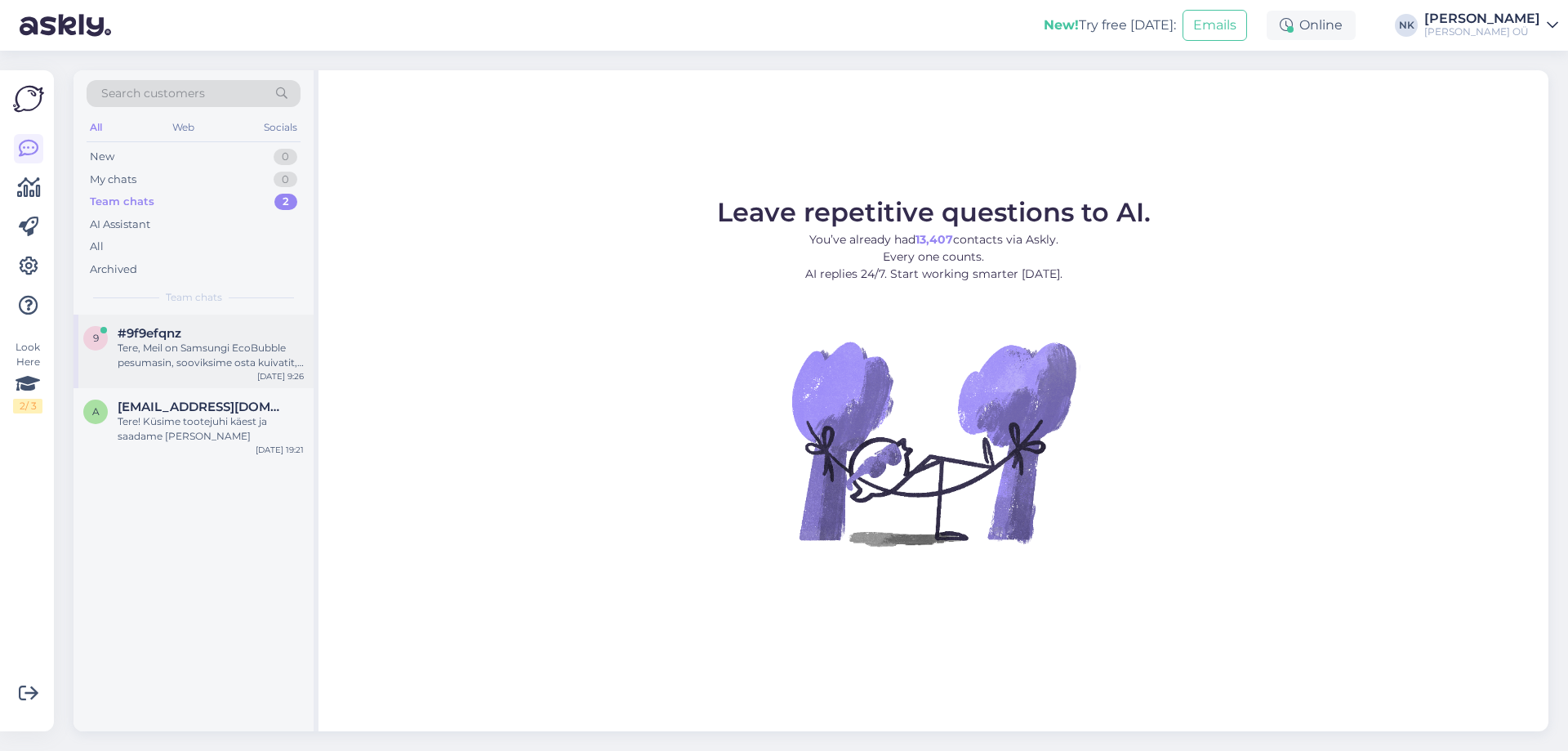
click at [191, 335] on div "#9f9efqnz" at bounding box center [210, 332] width 186 height 15
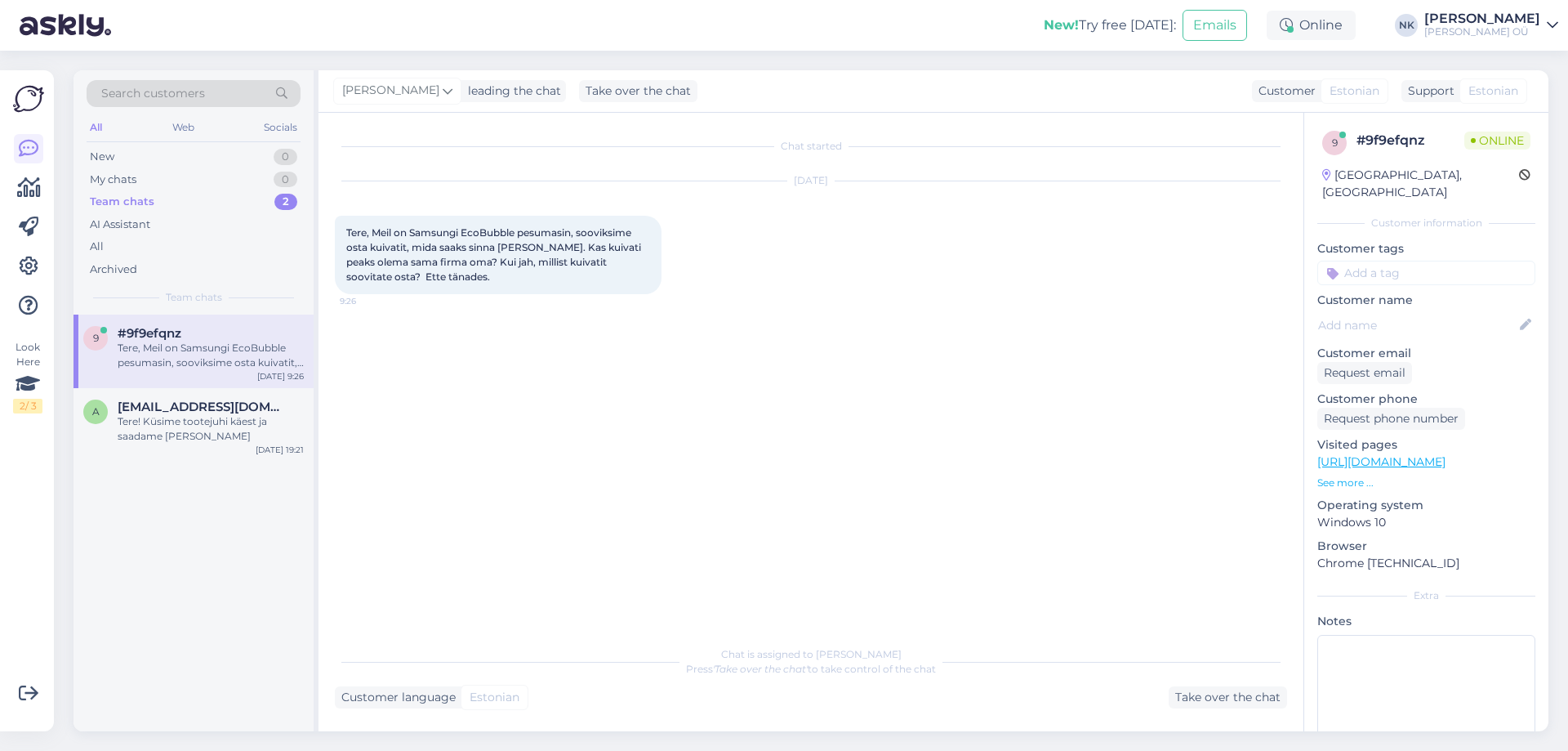
click at [497, 236] on span "Tere, Meil on Samsungi EcoBubble pesumasin, sooviksime osta kuivatit, mida saak…" at bounding box center [495, 254] width 297 height 57
copy span "EcoBubble"
click at [433, 374] on div "Chat started Sep 17 2025 Tere, Meil on Samsungi EcoBubble pesumasin, sooviksime…" at bounding box center [818, 376] width 967 height 494
click at [489, 237] on span "Tere, Meil on Samsungi EcoBubble pesumasin, sooviksime osta kuivatit, mida saak…" at bounding box center [495, 254] width 297 height 57
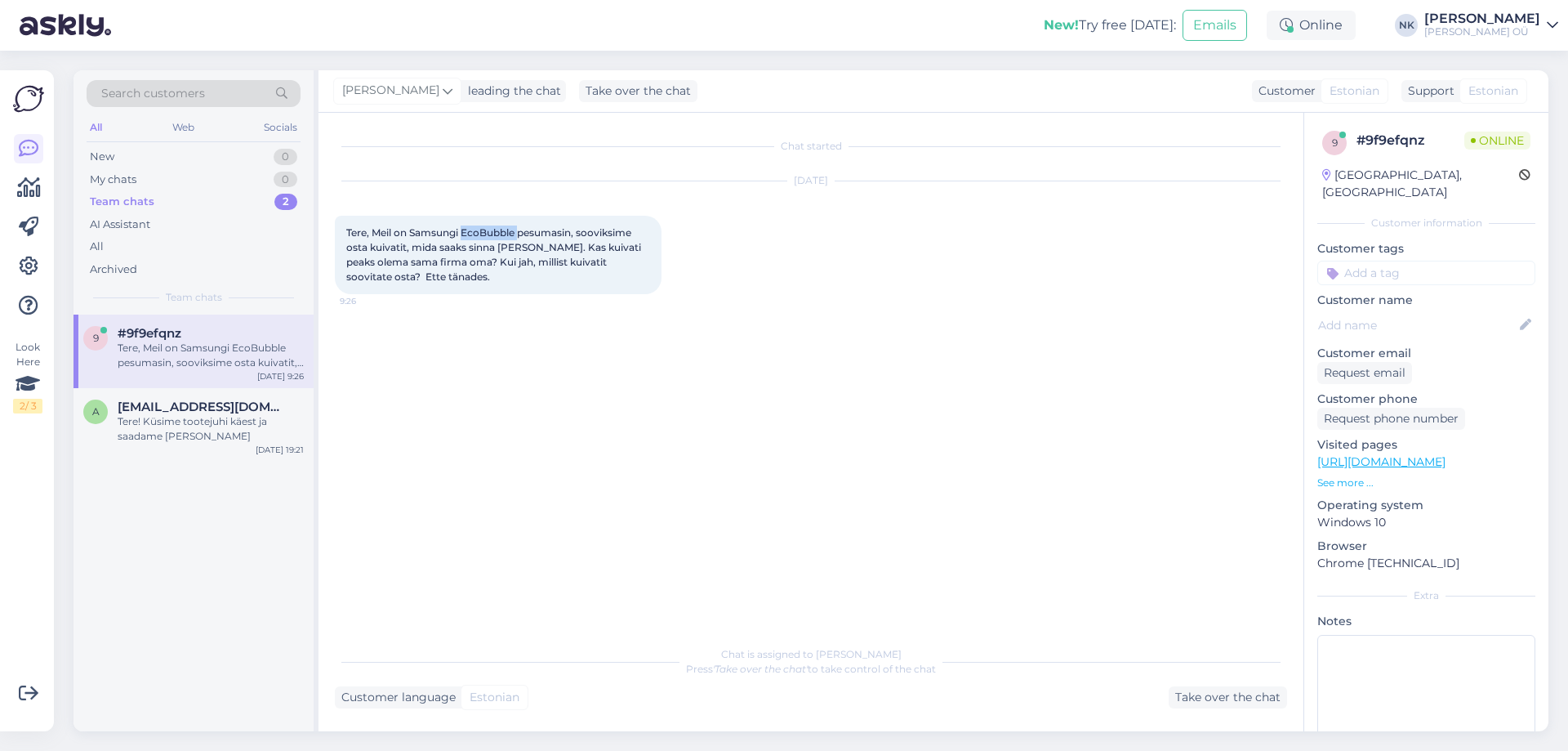
click at [489, 237] on span "Tere, Meil on Samsungi EcoBubble pesumasin, sooviksime osta kuivatit, mida saak…" at bounding box center [495, 254] width 297 height 57
copy span "EcoBubble"
click at [1363, 457] on div "Visited pages https://onoff.ee/et/ See more ..." at bounding box center [1425, 463] width 218 height 54
click at [1364, 454] on link "https://onoff.ee/et/" at bounding box center [1380, 461] width 128 height 15
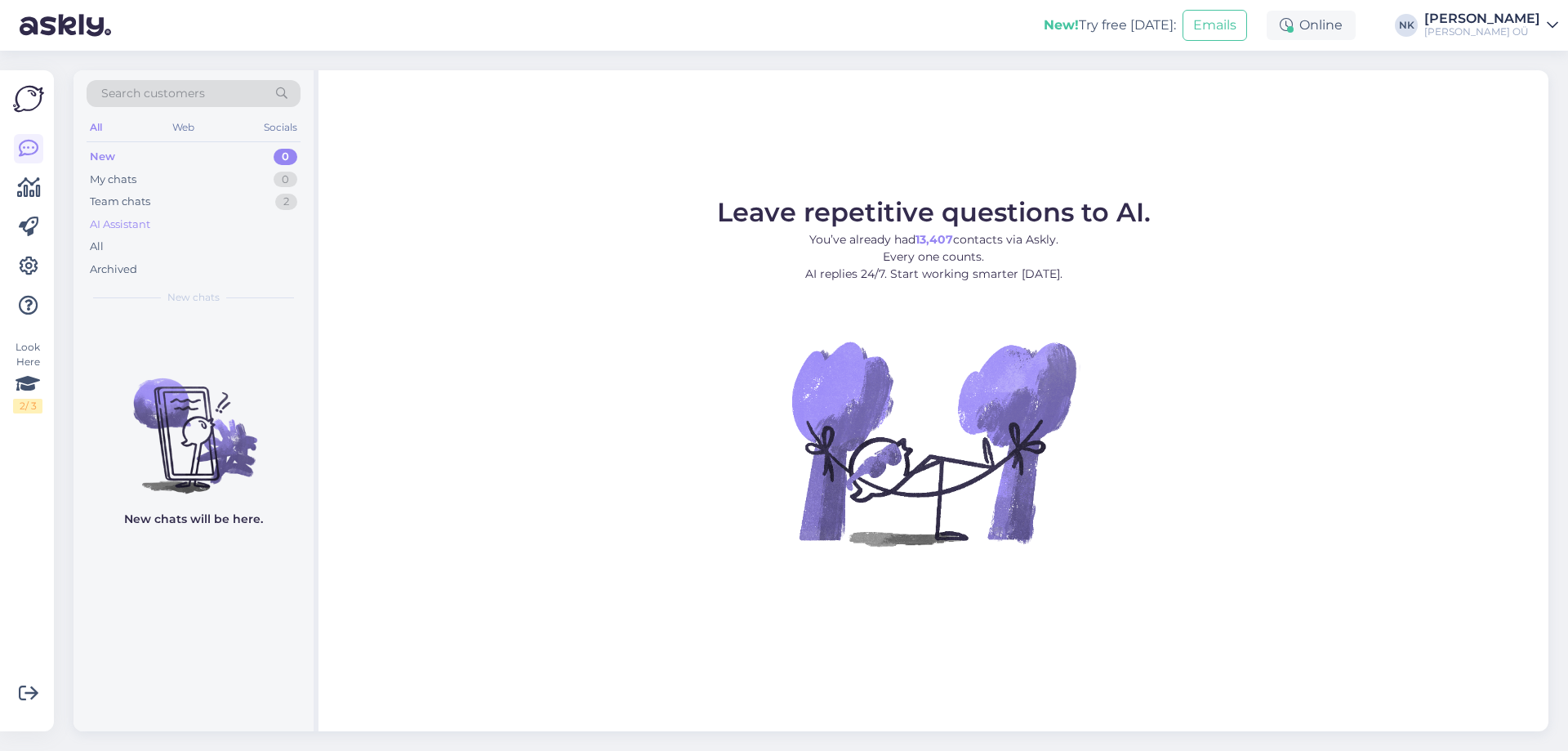
click at [191, 224] on div "AI Assistant" at bounding box center [194, 224] width 214 height 22
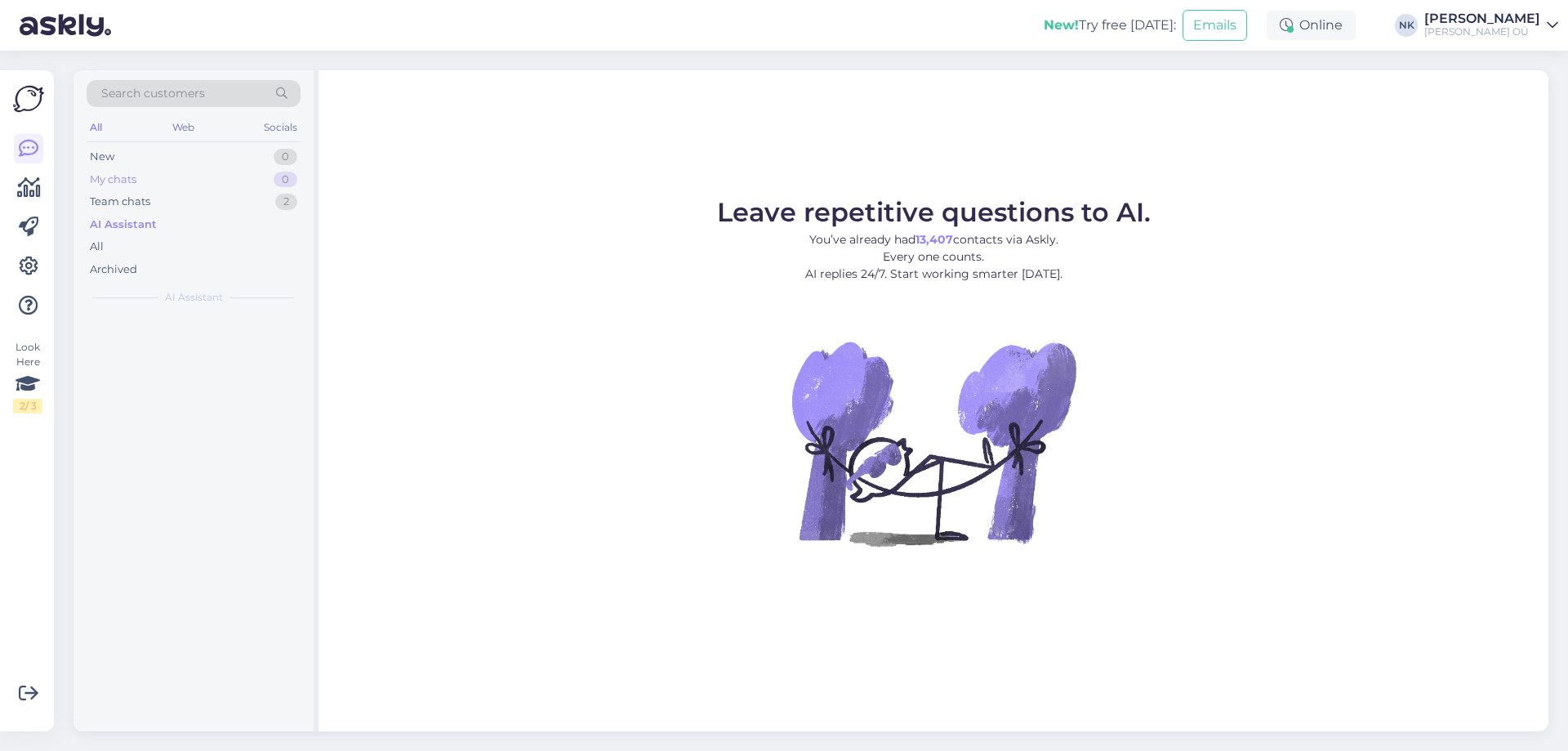
click at [196, 184] on div "My chats 0" at bounding box center [194, 179] width 214 height 22
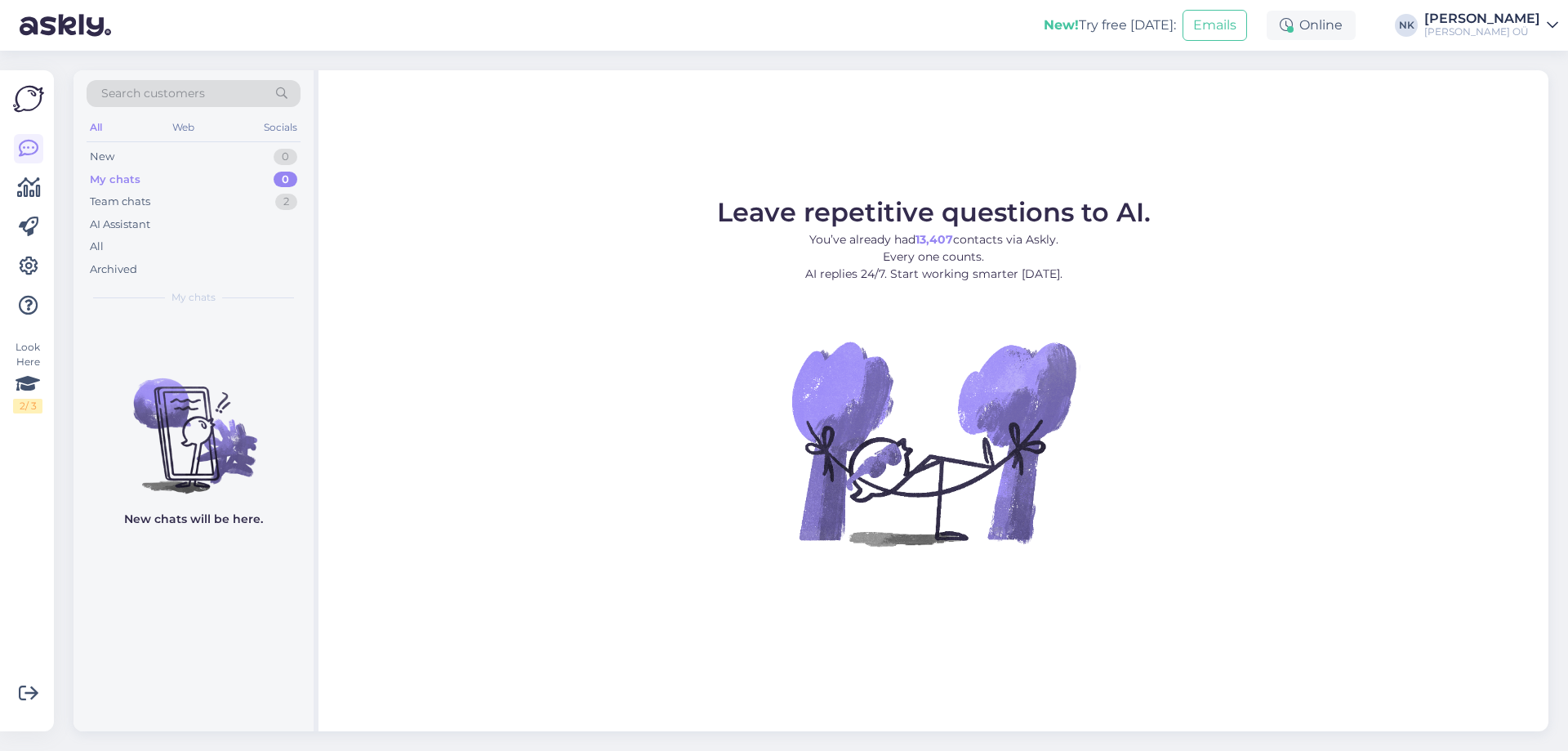
click at [196, 186] on div "My chats 0" at bounding box center [194, 179] width 214 height 22
click at [190, 190] on div "My chats 0" at bounding box center [194, 179] width 214 height 22
click at [182, 197] on div "Team chats 2" at bounding box center [194, 201] width 214 height 22
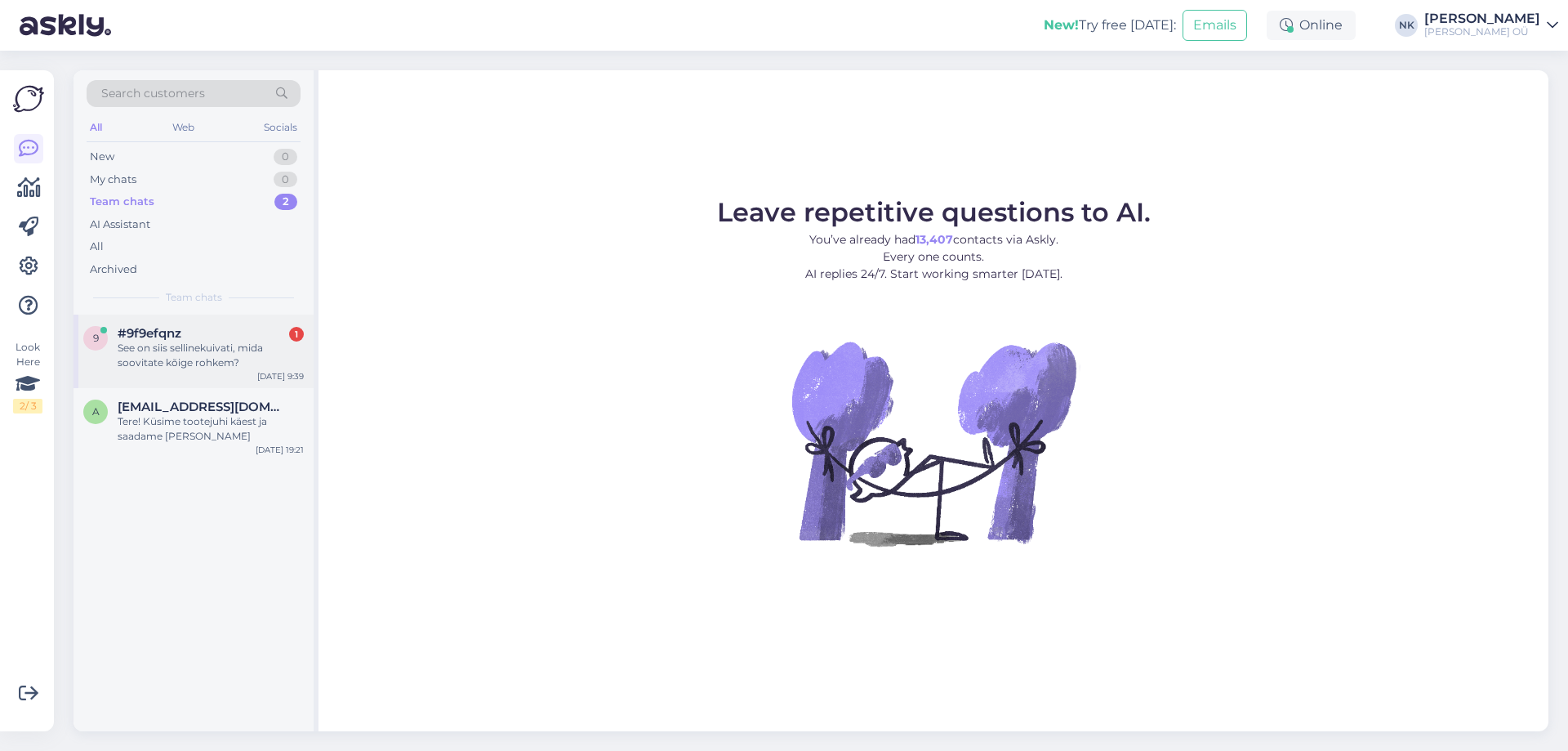
click at [191, 330] on div "#9f9efqnz 1" at bounding box center [210, 332] width 186 height 15
